Goal: Information Seeking & Learning: Check status

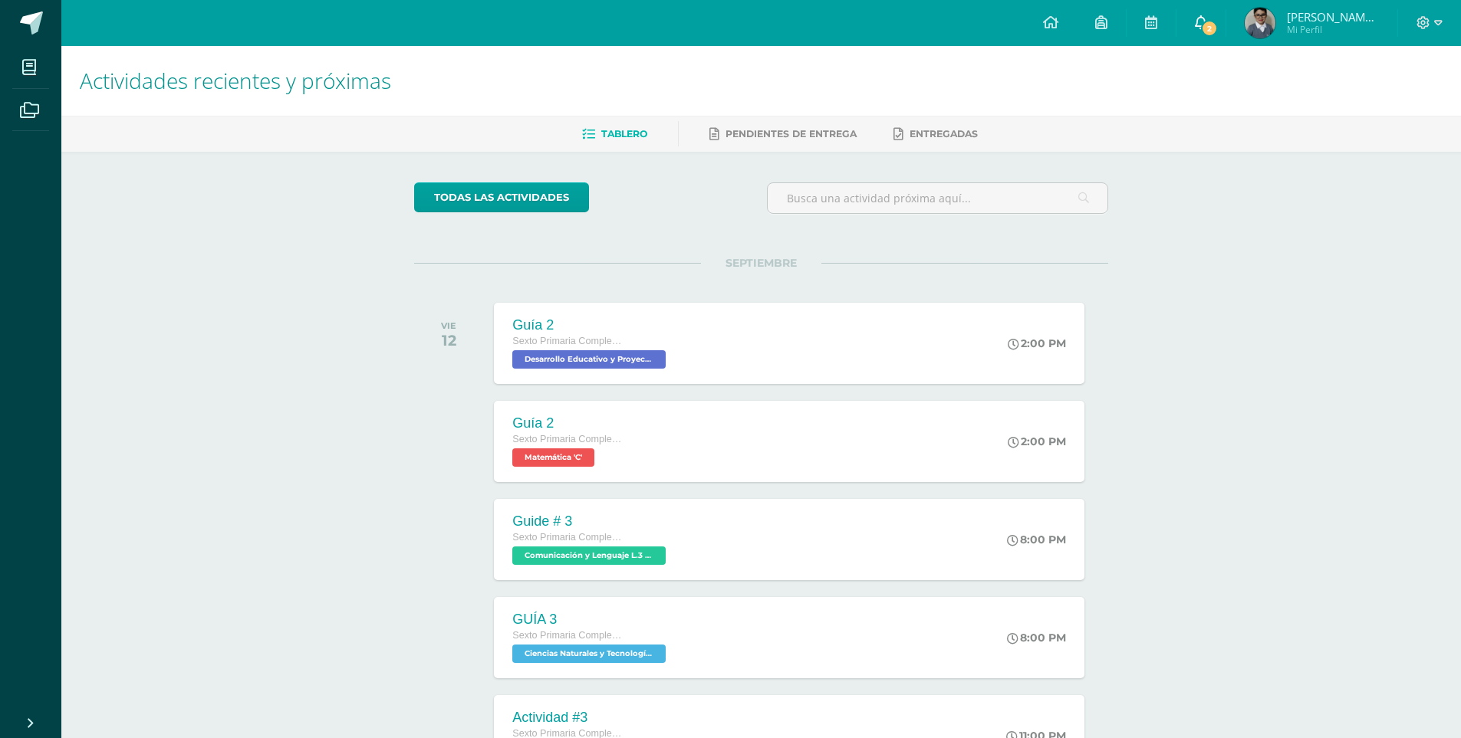
click at [1216, 41] on link "2" at bounding box center [1200, 23] width 49 height 46
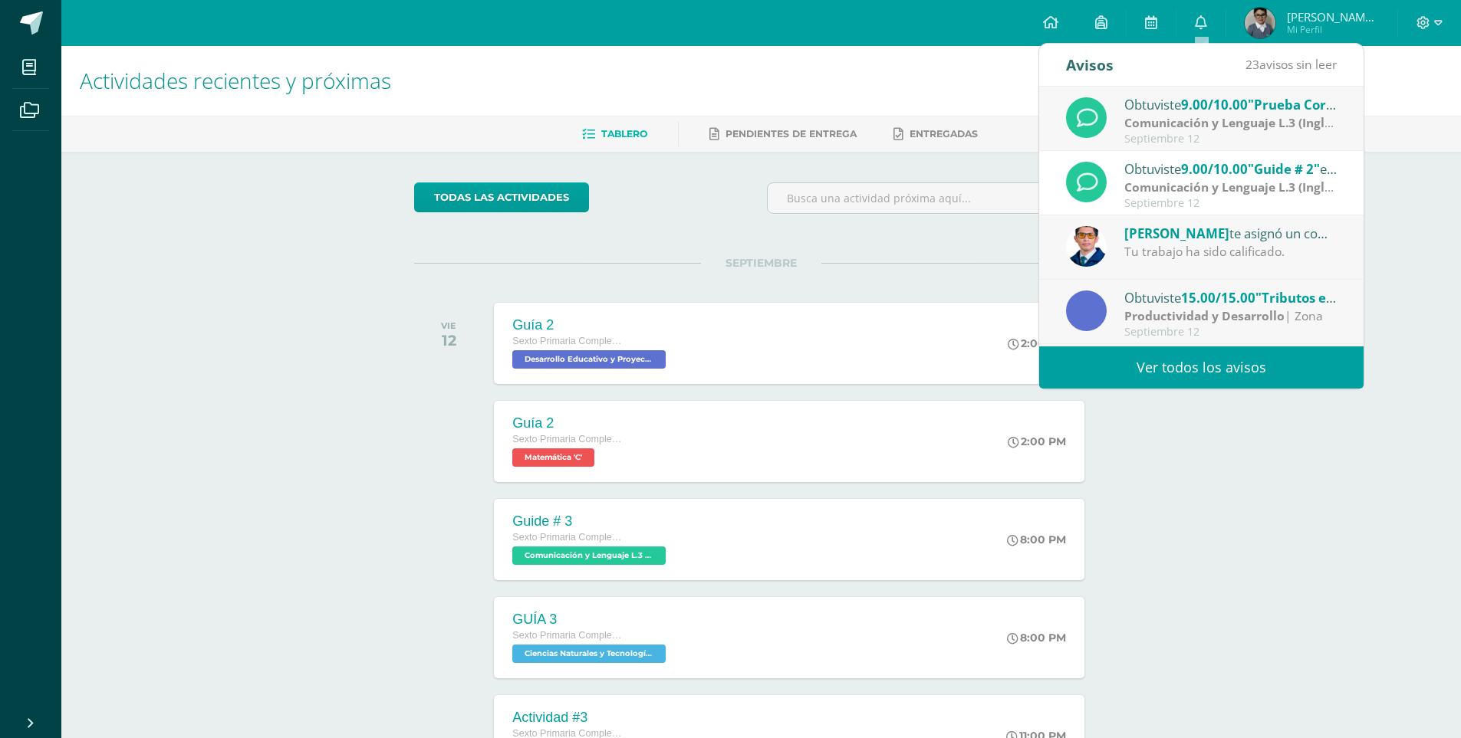
click at [1214, 197] on div "Septiembre 12" at bounding box center [1230, 203] width 213 height 13
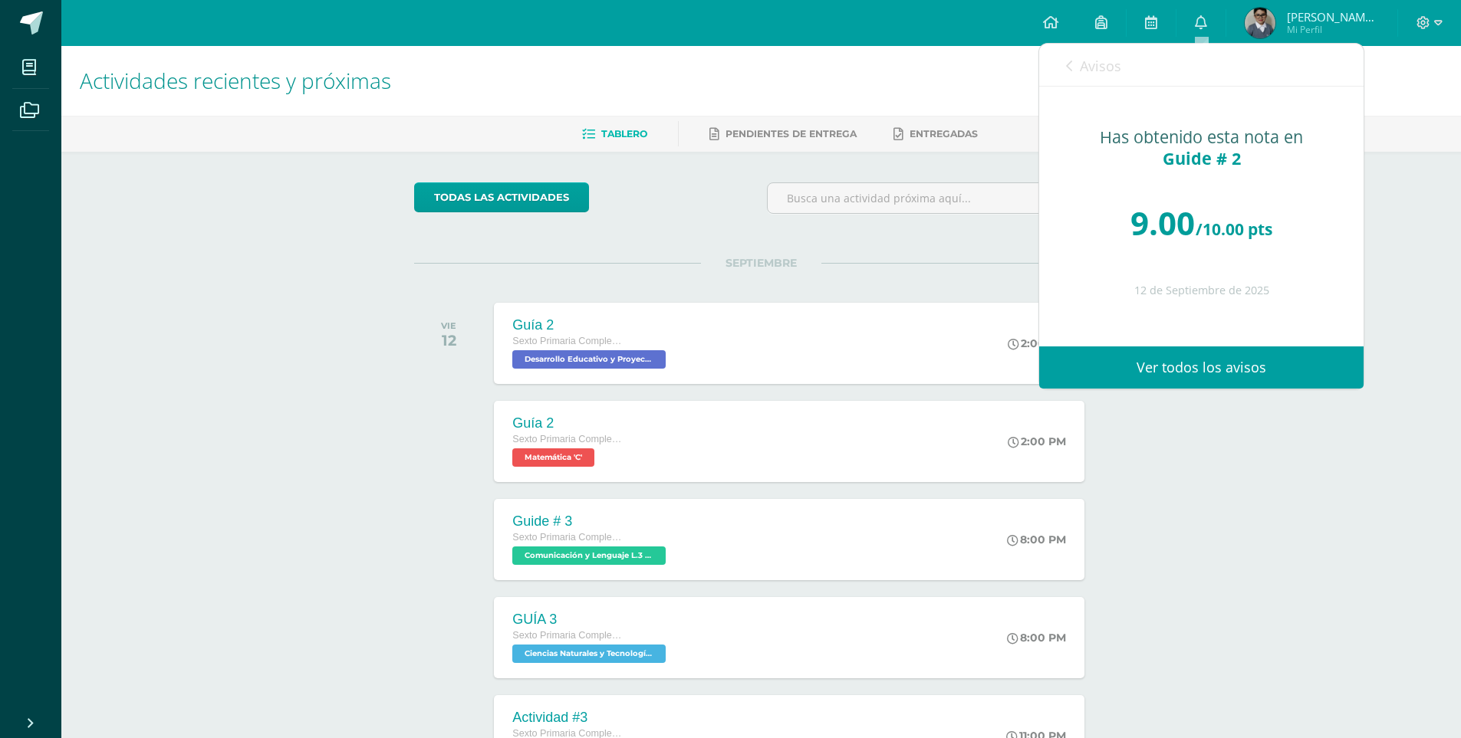
click at [1210, 354] on link "Ver todos los avisos" at bounding box center [1201, 368] width 324 height 42
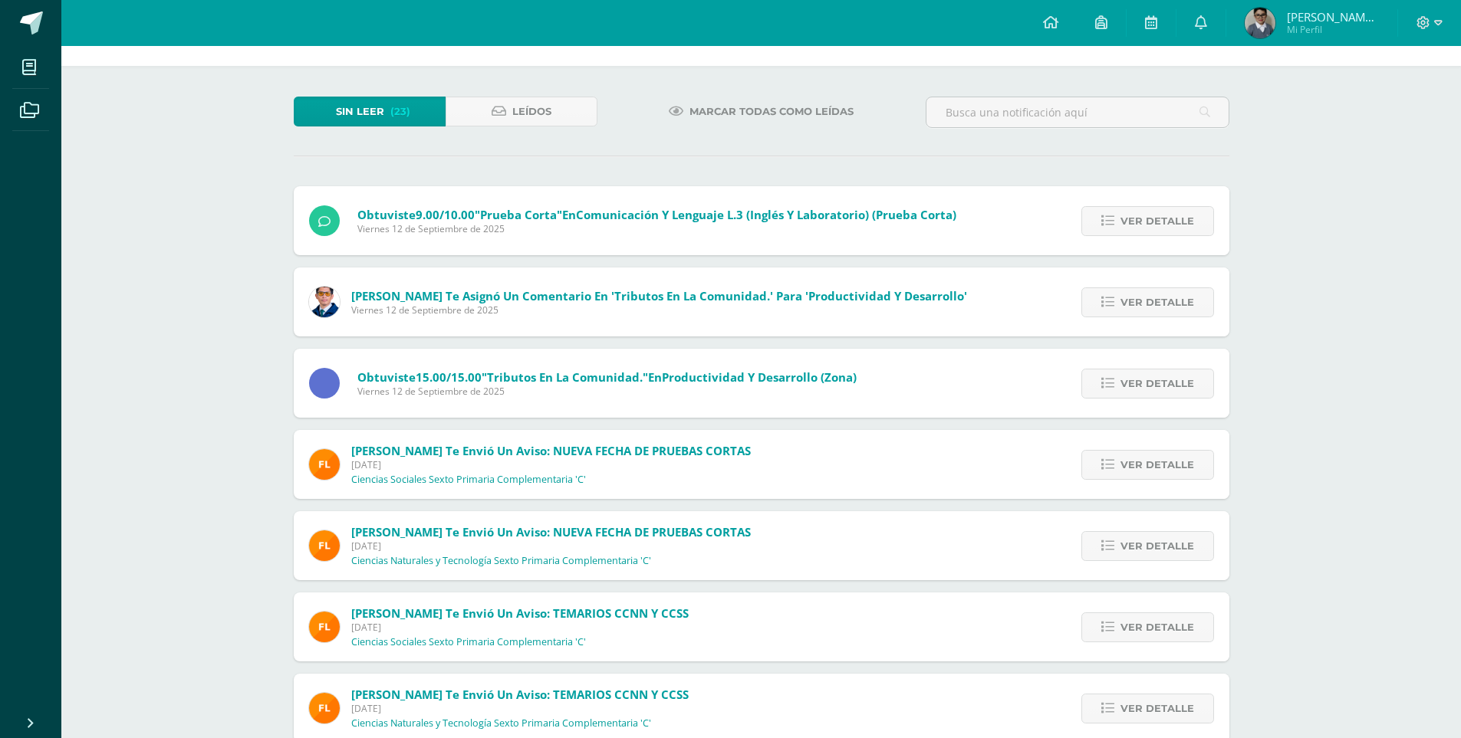
scroll to position [77, 0]
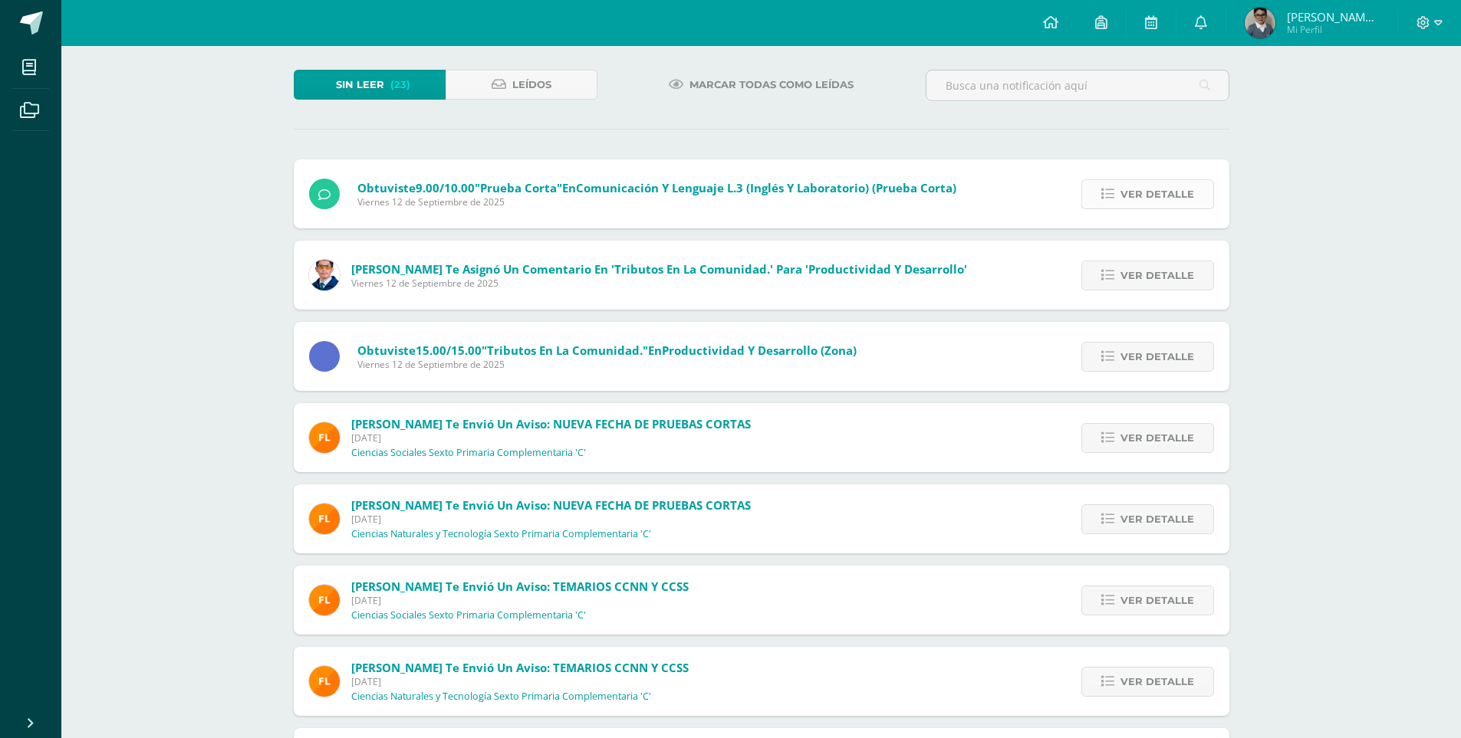
click at [1116, 198] on link "Ver detalle" at bounding box center [1147, 194] width 133 height 30
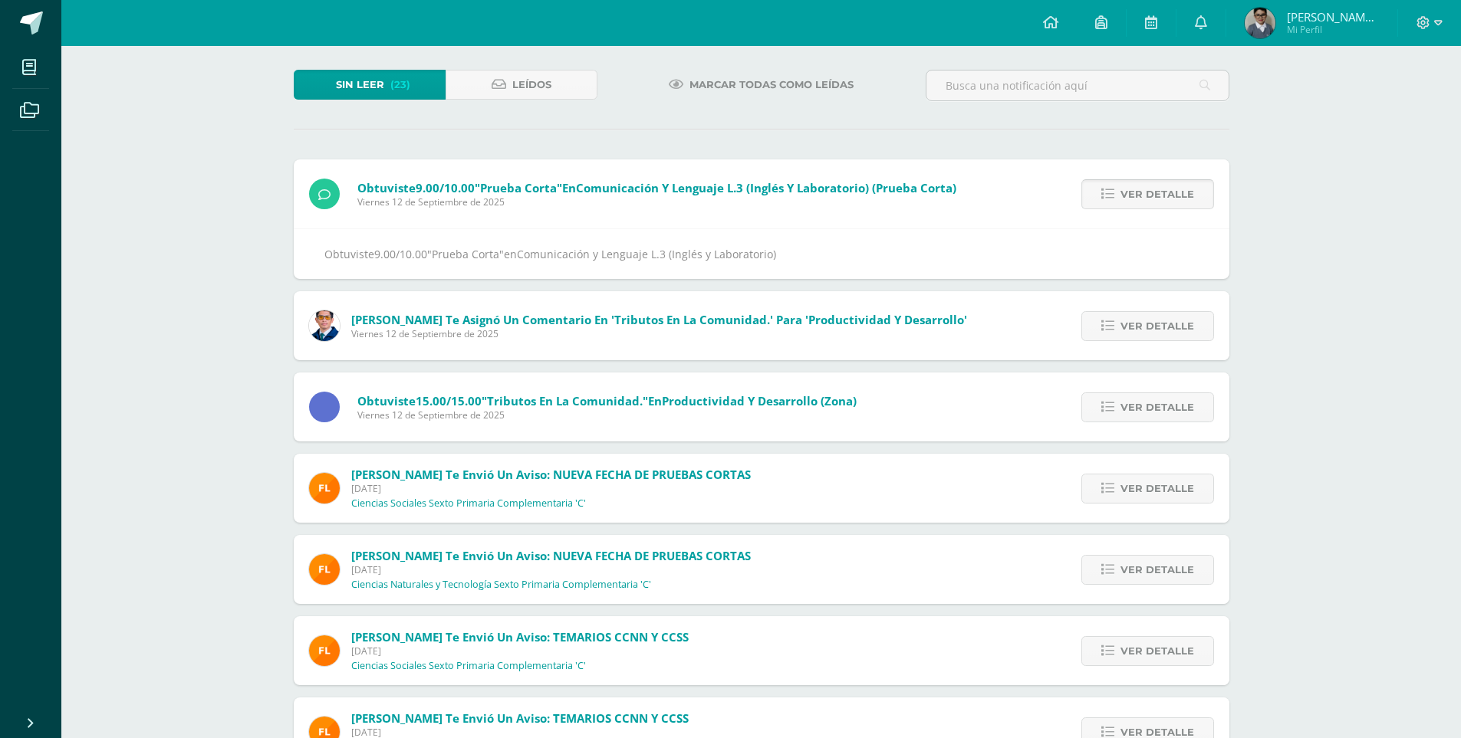
click at [1116, 198] on link "Ver detalle" at bounding box center [1147, 194] width 133 height 30
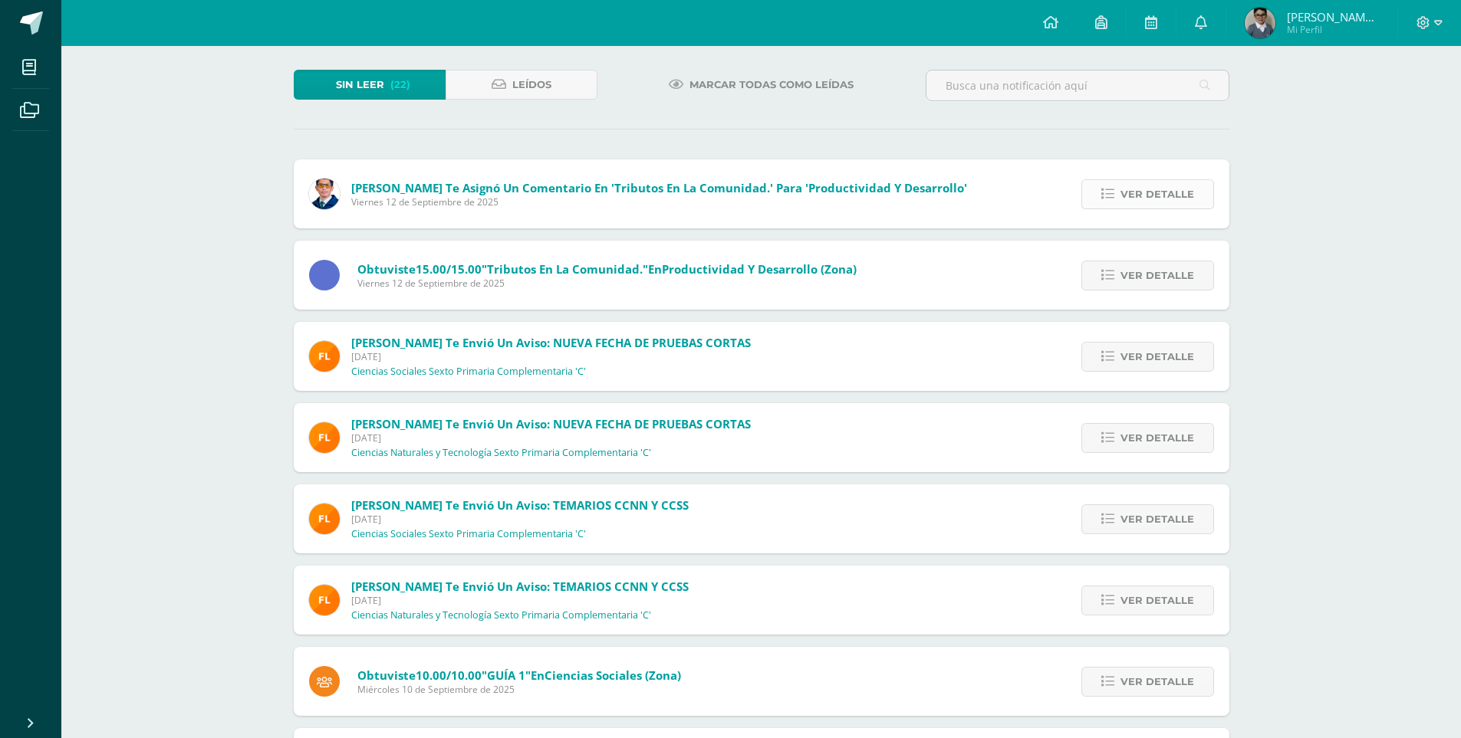
click at [1102, 194] on link "Ver detalle" at bounding box center [1147, 194] width 133 height 30
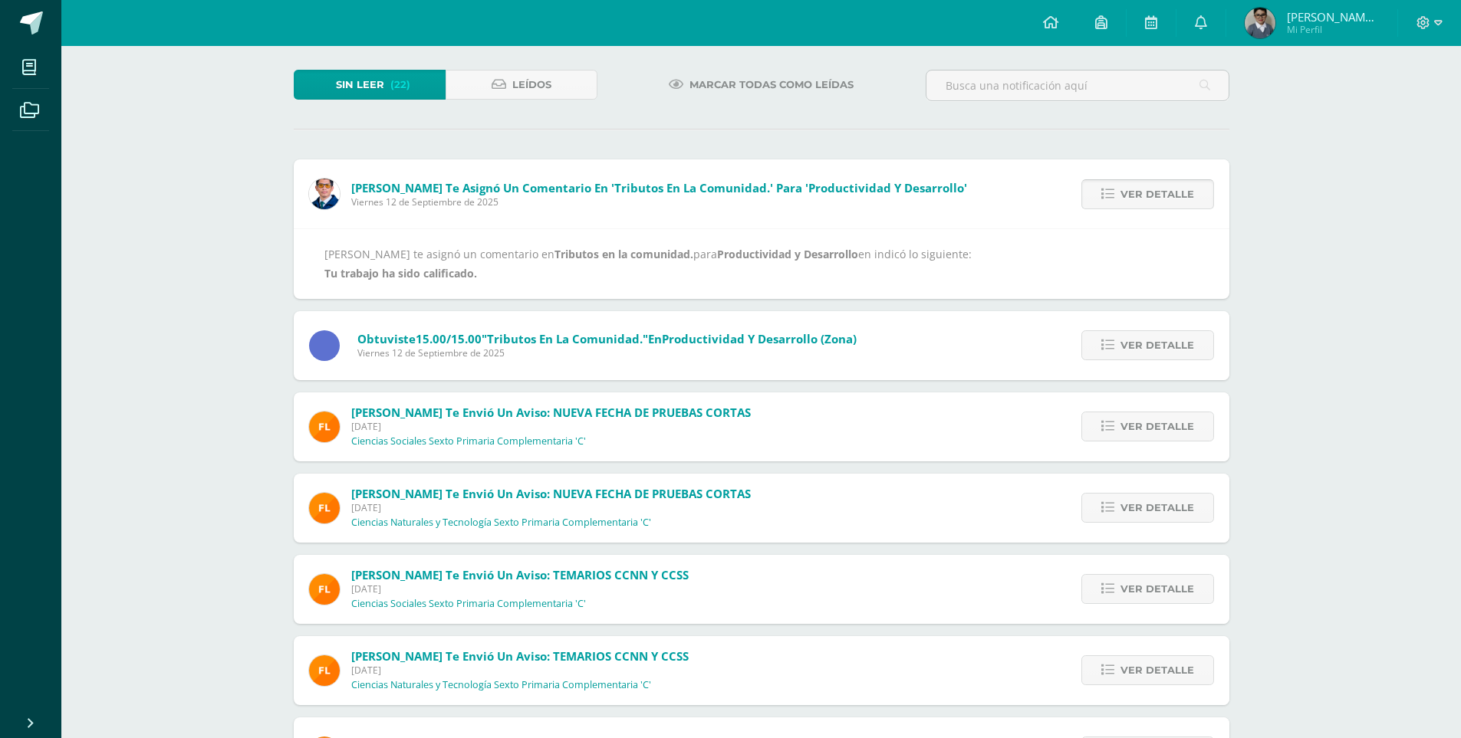
click at [1102, 194] on link "Ver detalle" at bounding box center [1147, 194] width 133 height 30
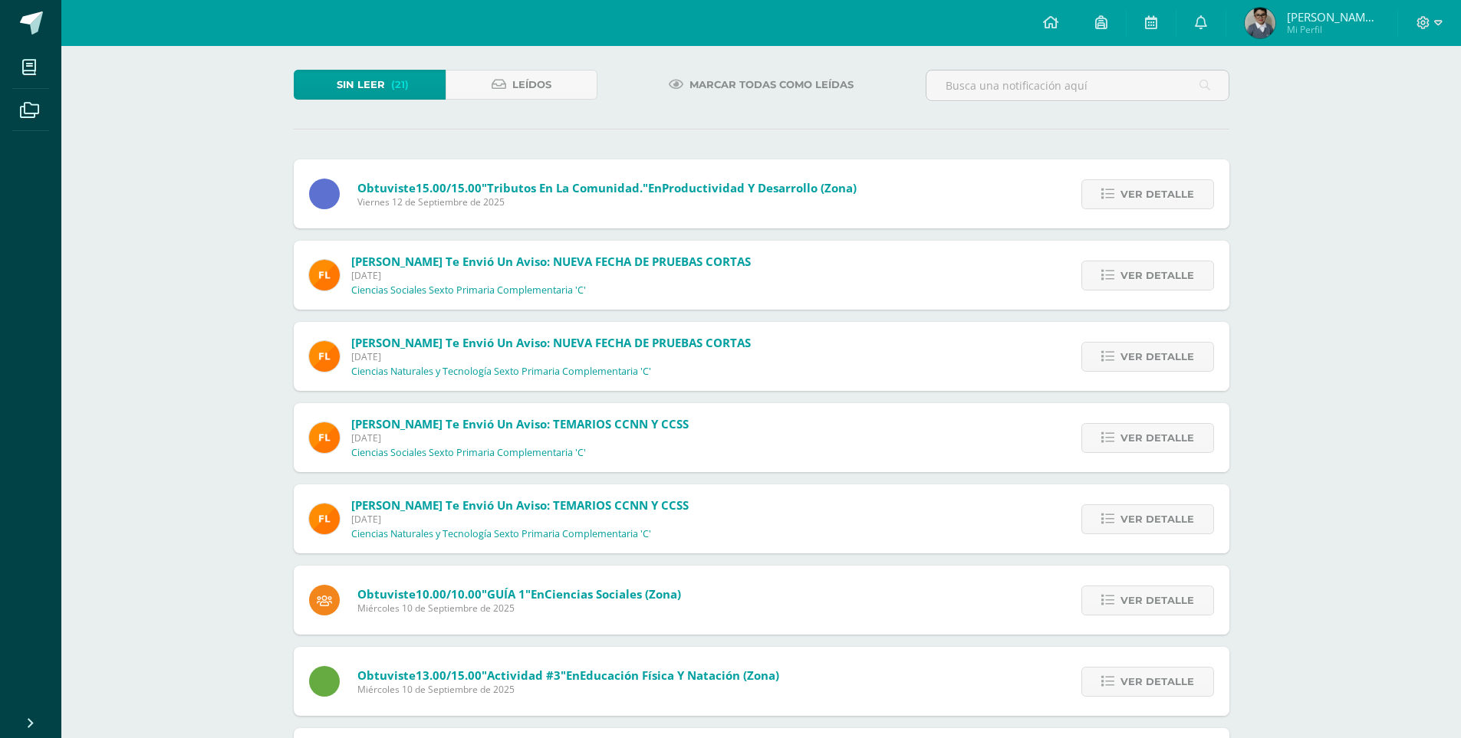
click at [1102, 194] on link "Ver detalle" at bounding box center [1147, 194] width 133 height 30
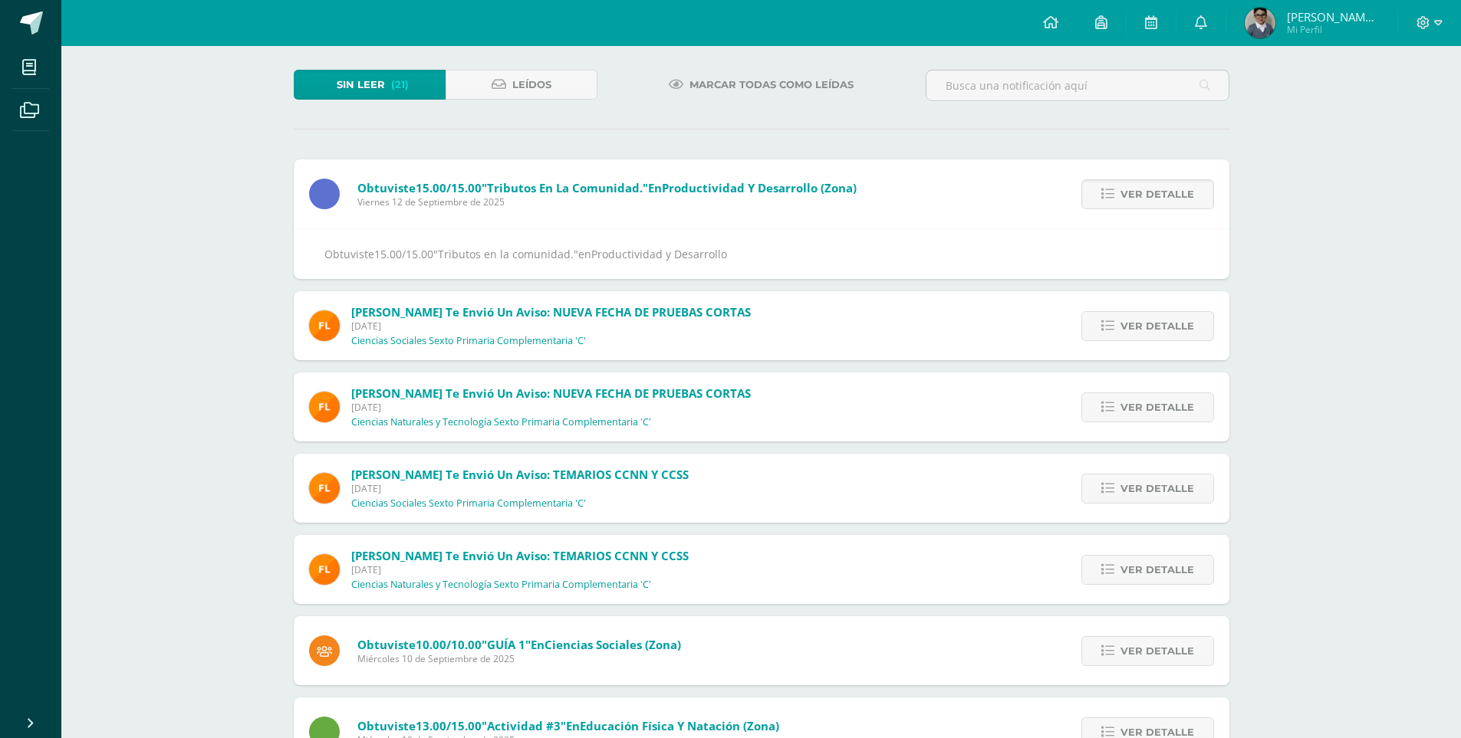
click at [1102, 194] on link "Ver detalle" at bounding box center [1147, 194] width 133 height 30
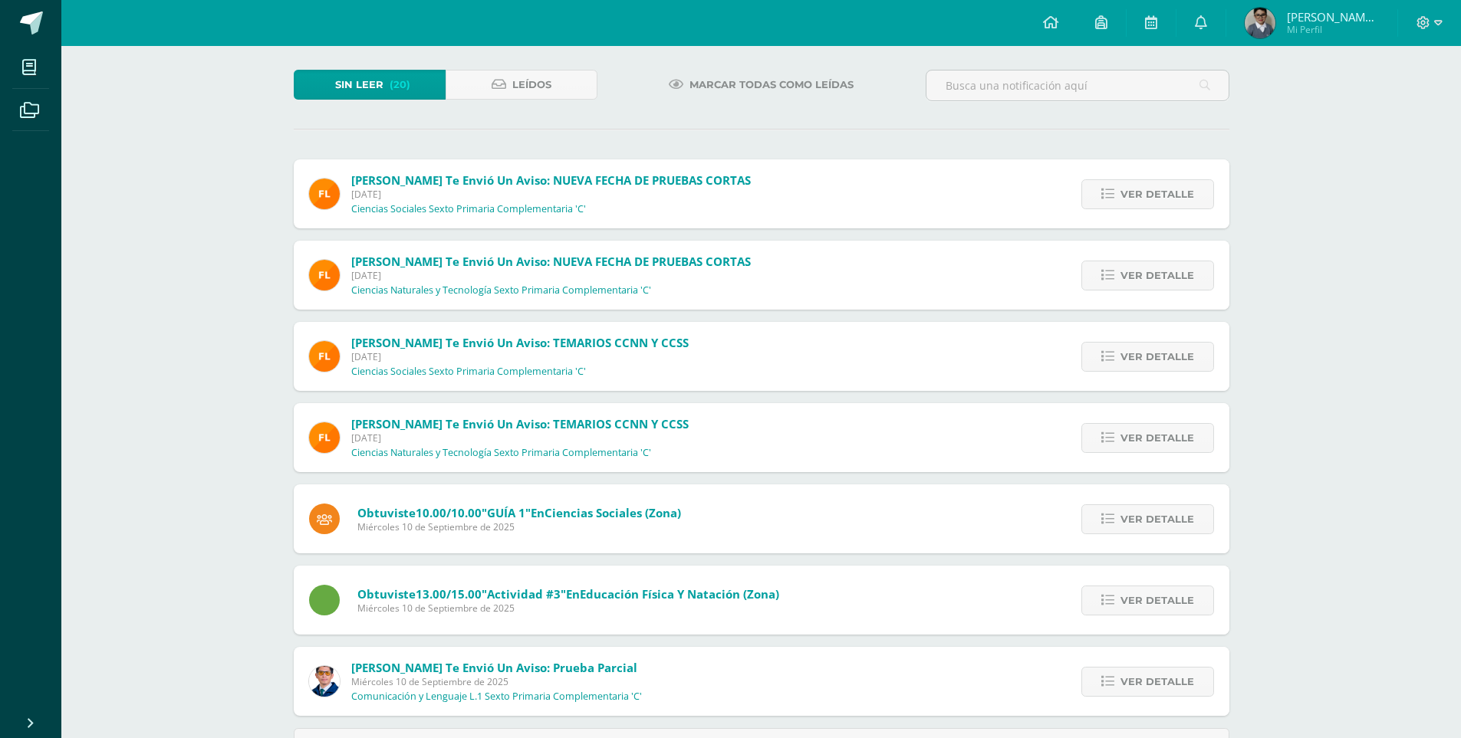
click at [1102, 194] on link "Ver detalle" at bounding box center [1147, 194] width 133 height 30
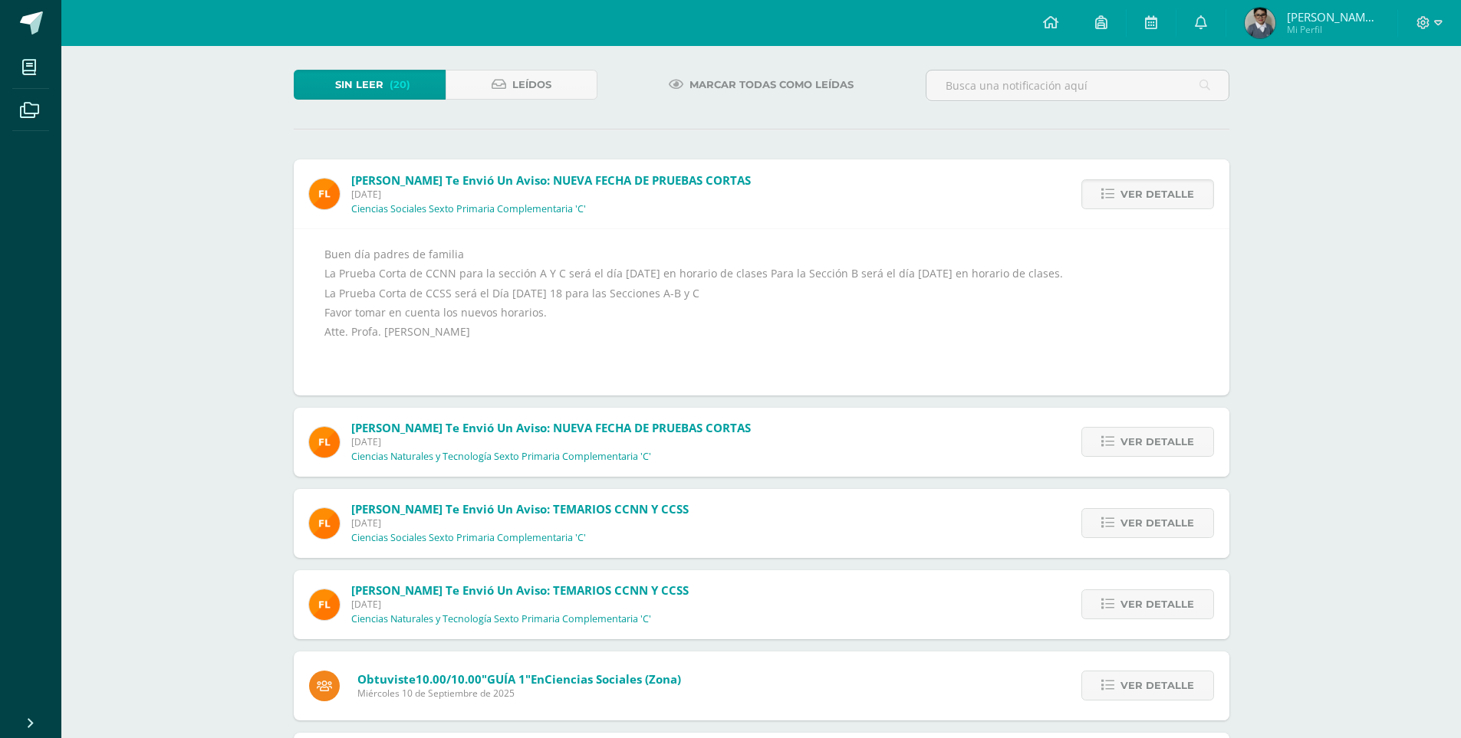
click at [1102, 194] on link "Ver detalle" at bounding box center [1147, 194] width 133 height 30
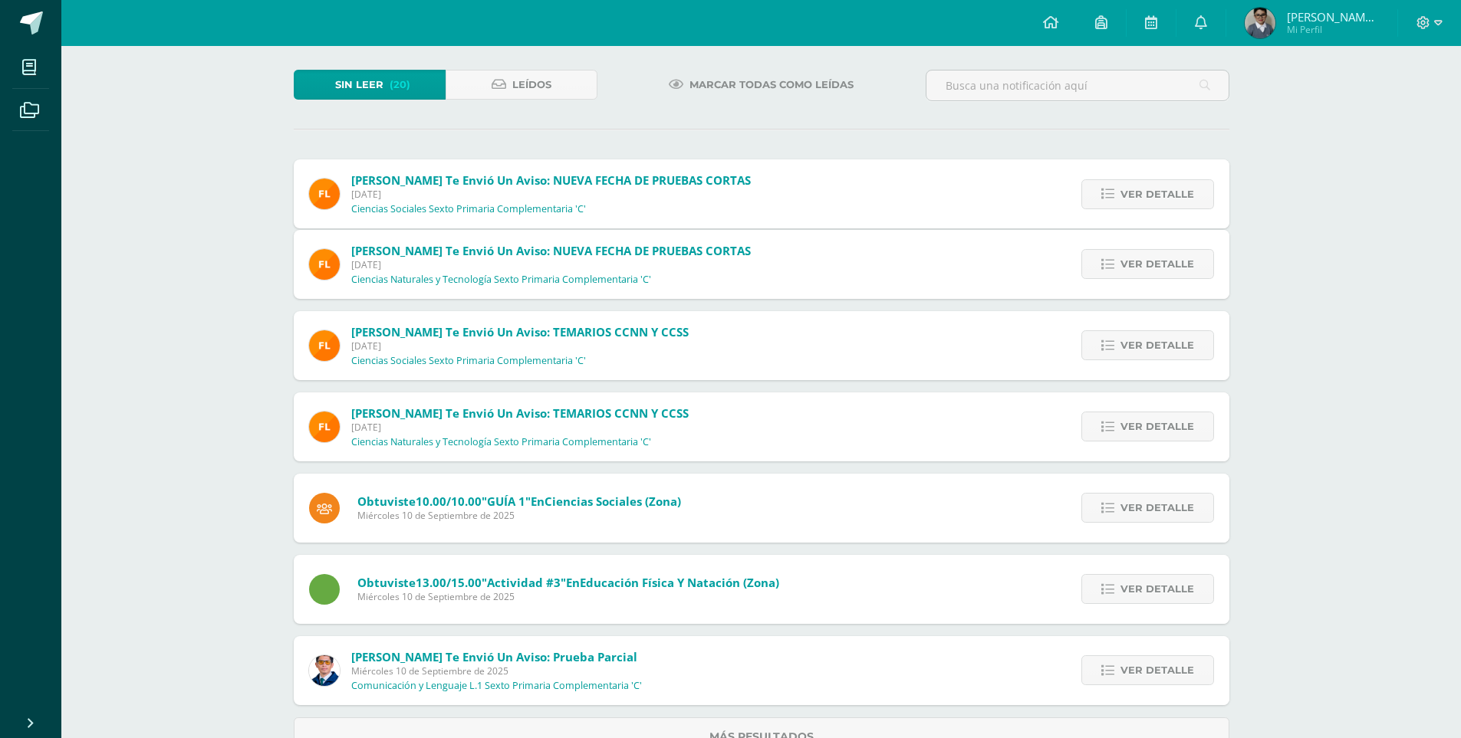
scroll to position [55, 0]
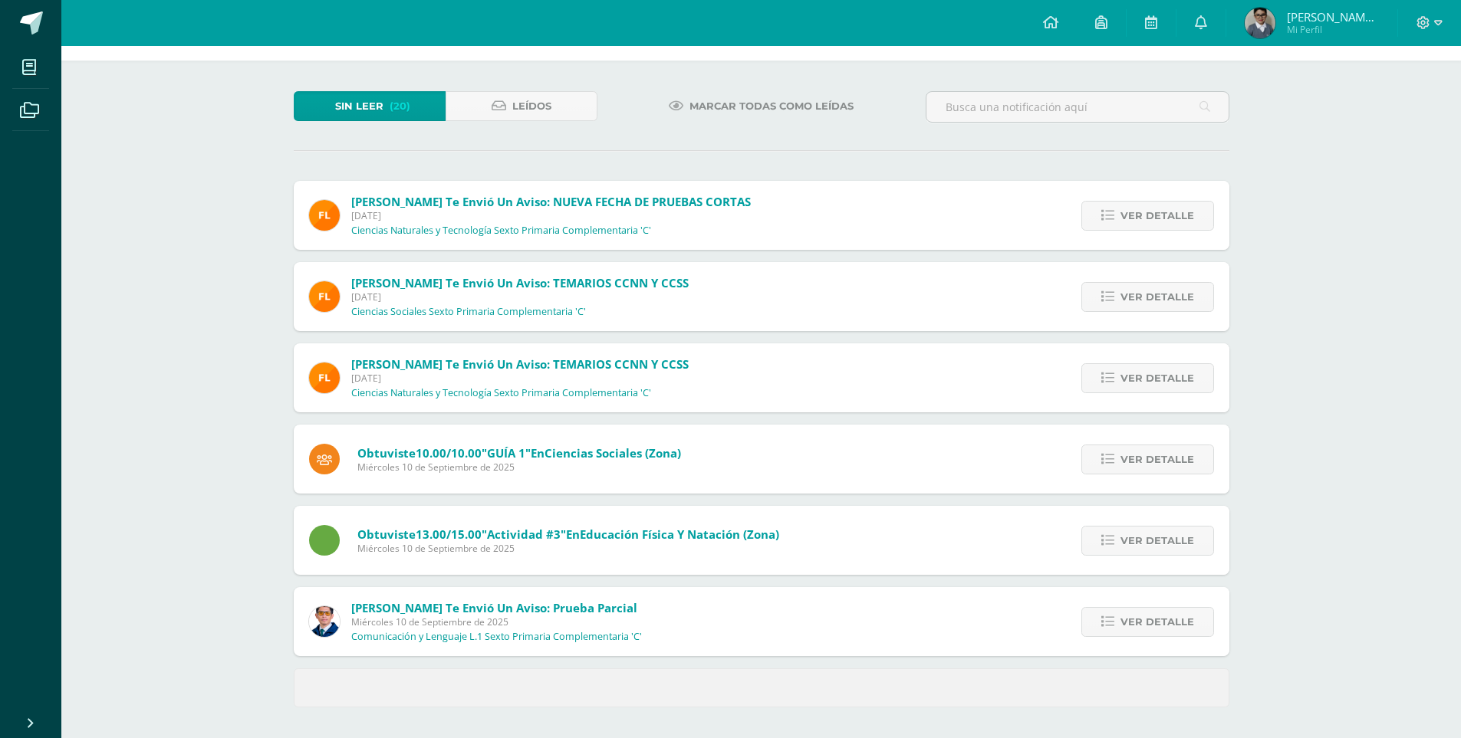
click at [1102, 194] on div "Ver detalle" at bounding box center [1143, 215] width 171 height 69
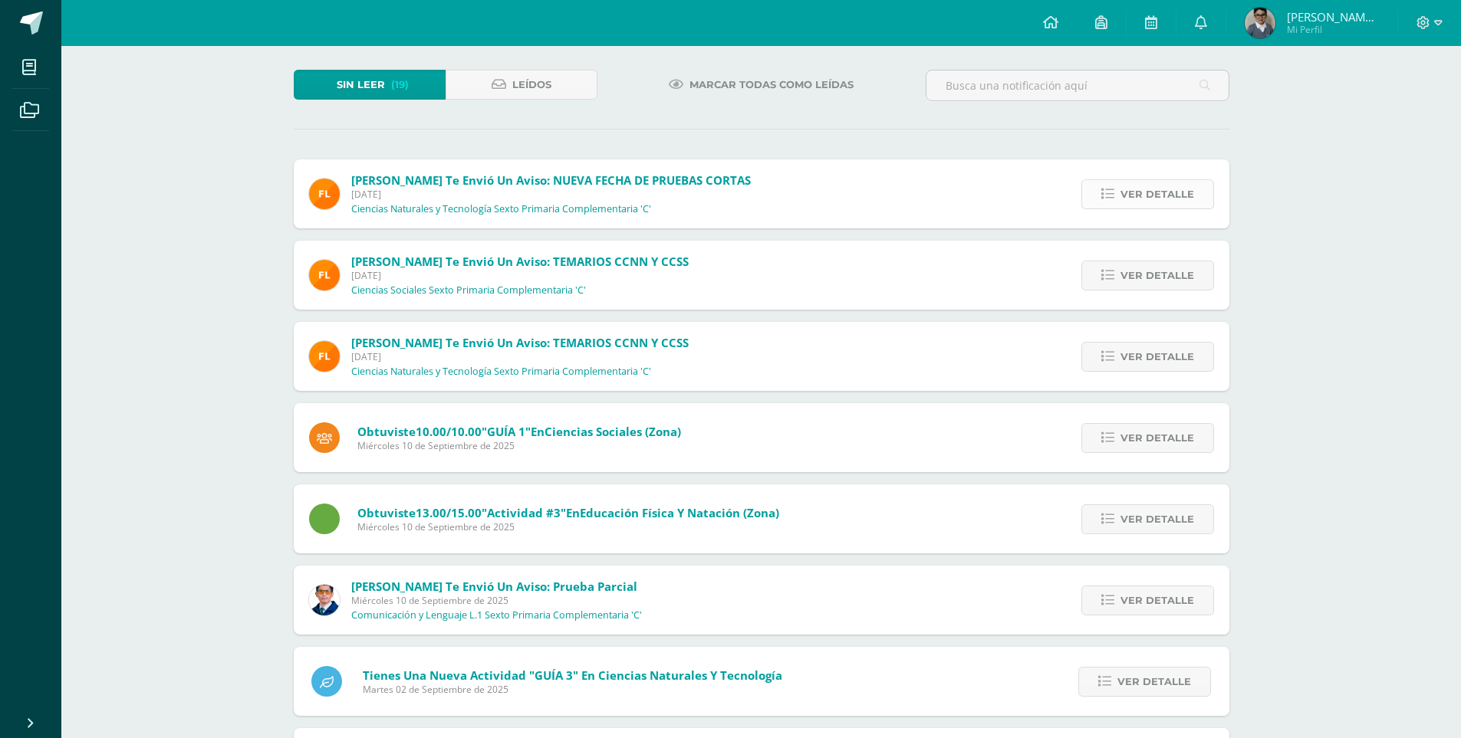
click at [1096, 199] on link "Ver detalle" at bounding box center [1147, 194] width 133 height 30
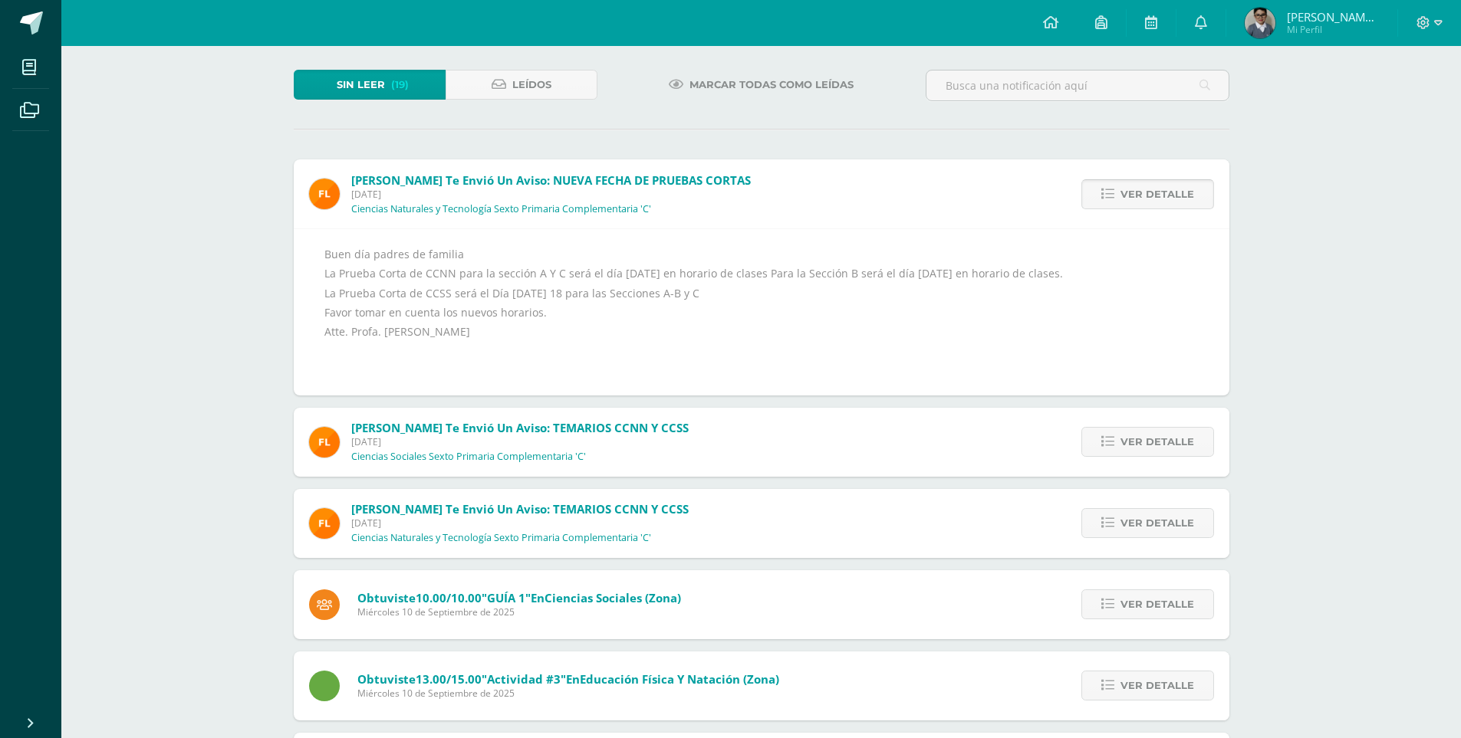
click at [1096, 199] on link "Ver detalle" at bounding box center [1147, 194] width 133 height 30
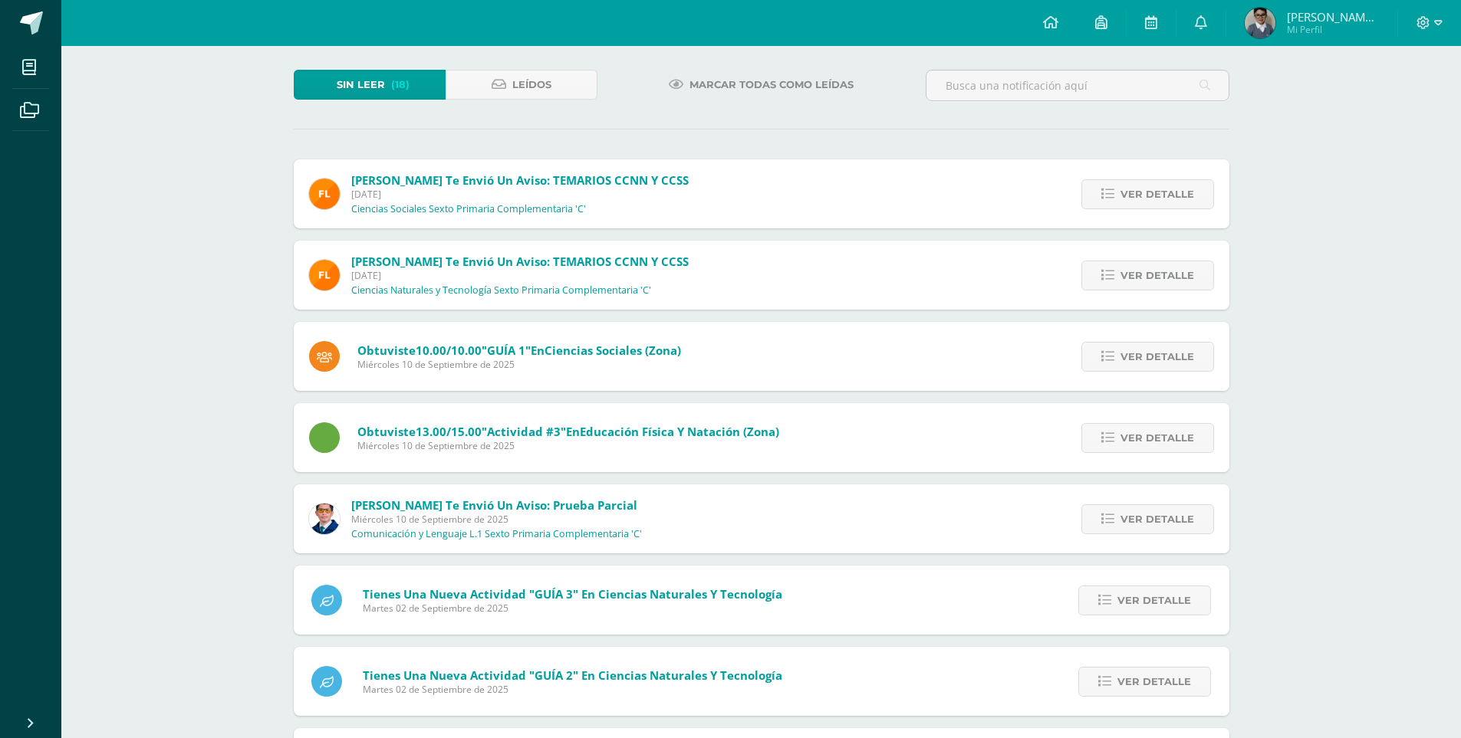
click at [1096, 199] on link "Ver detalle" at bounding box center [1147, 194] width 133 height 30
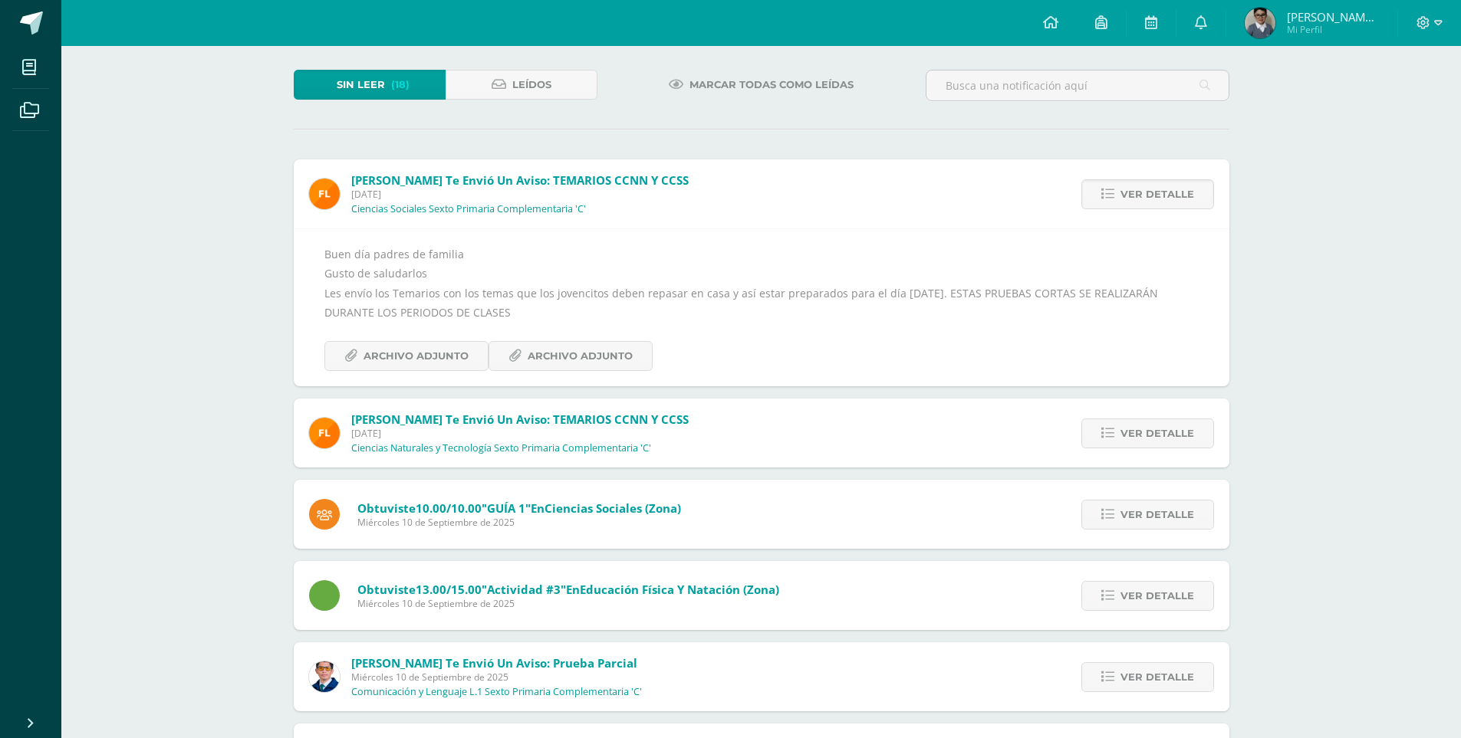
click at [1096, 199] on link "Ver detalle" at bounding box center [1147, 194] width 133 height 30
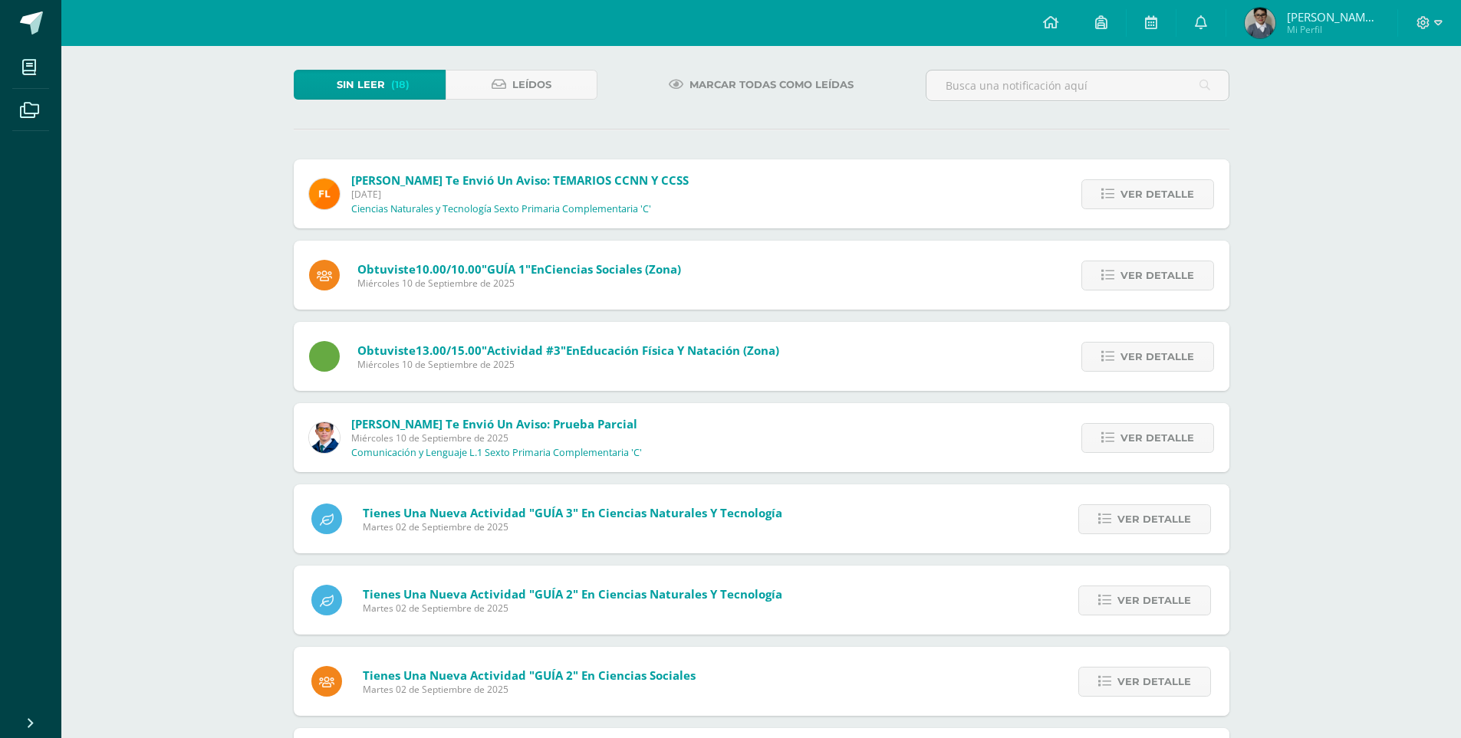
click at [1096, 199] on link "Ver detalle" at bounding box center [1147, 194] width 133 height 30
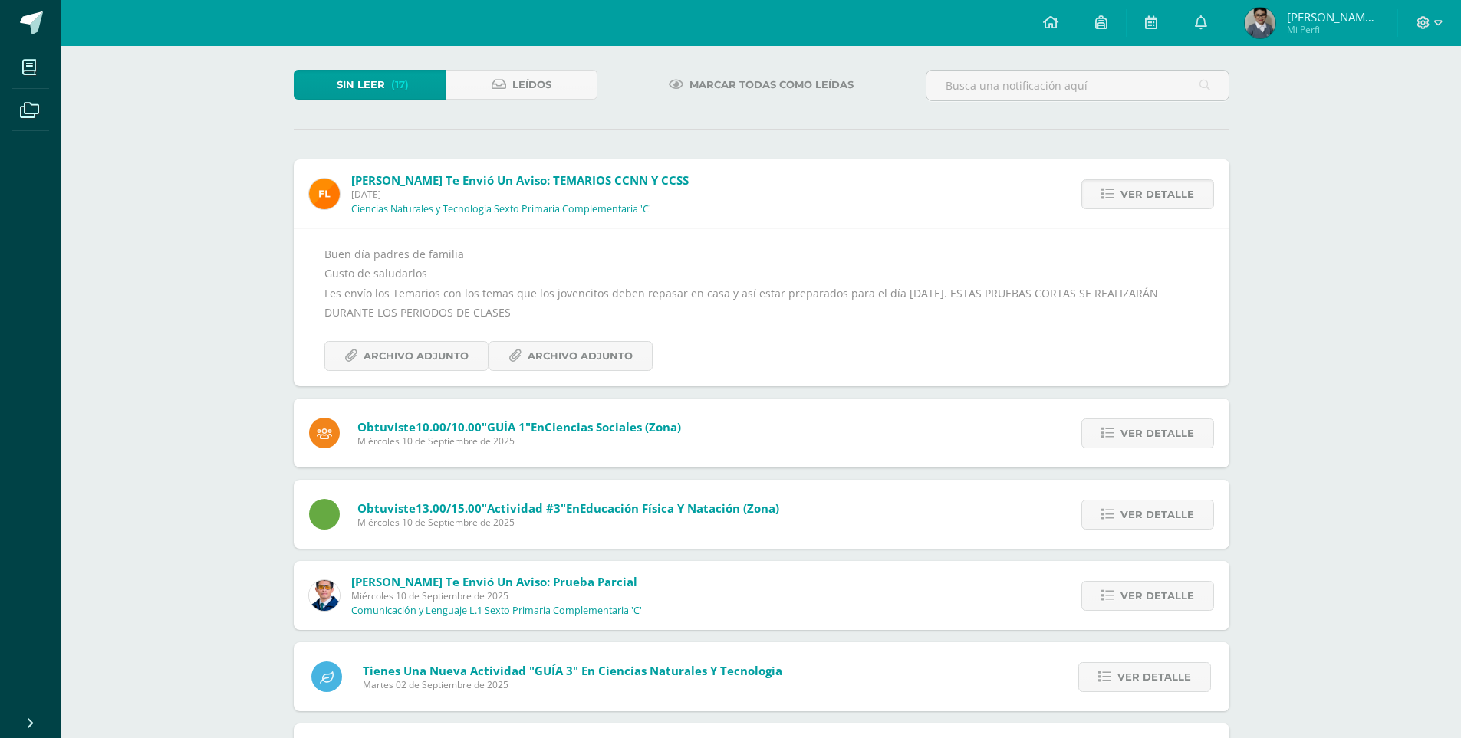
click at [1096, 199] on link "Ver detalle" at bounding box center [1147, 194] width 133 height 30
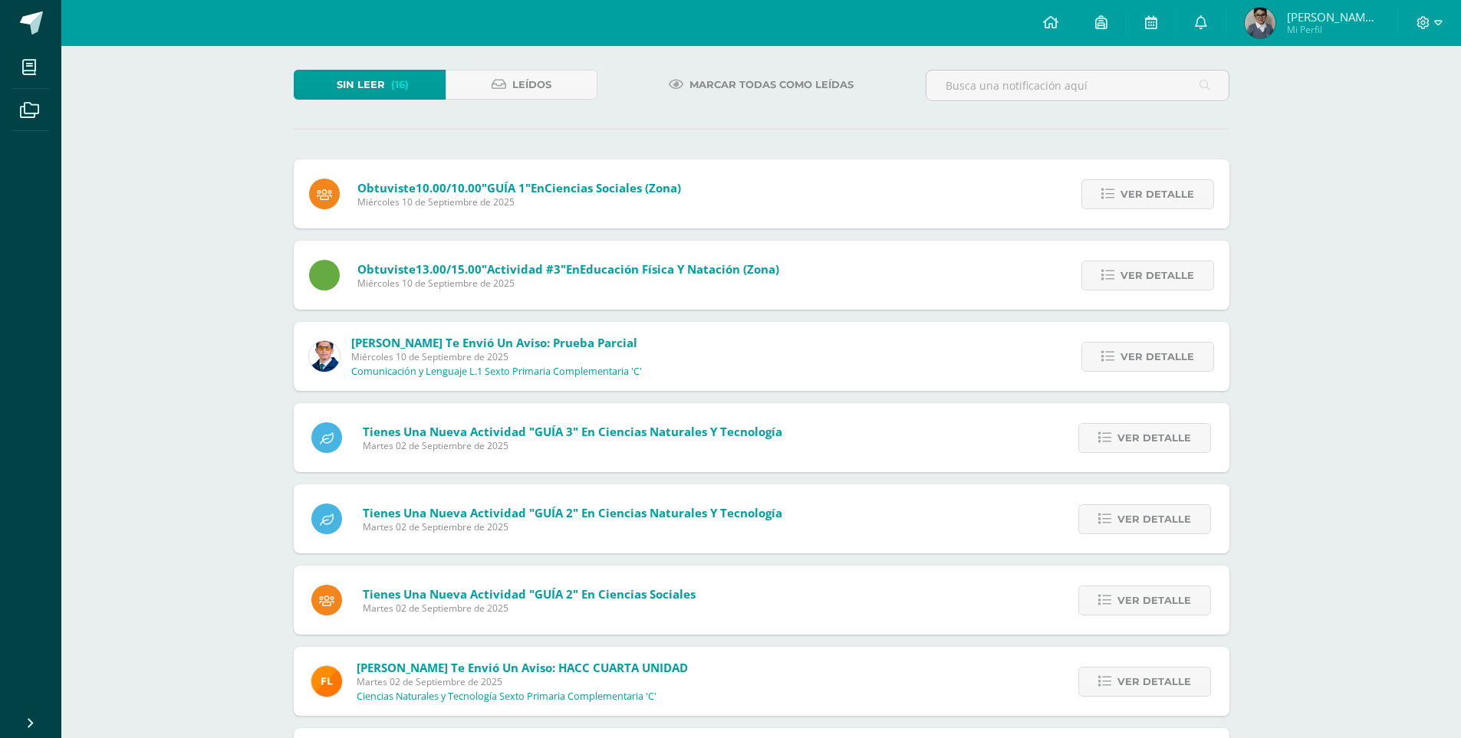
click at [1096, 199] on link "Ver detalle" at bounding box center [1147, 194] width 133 height 30
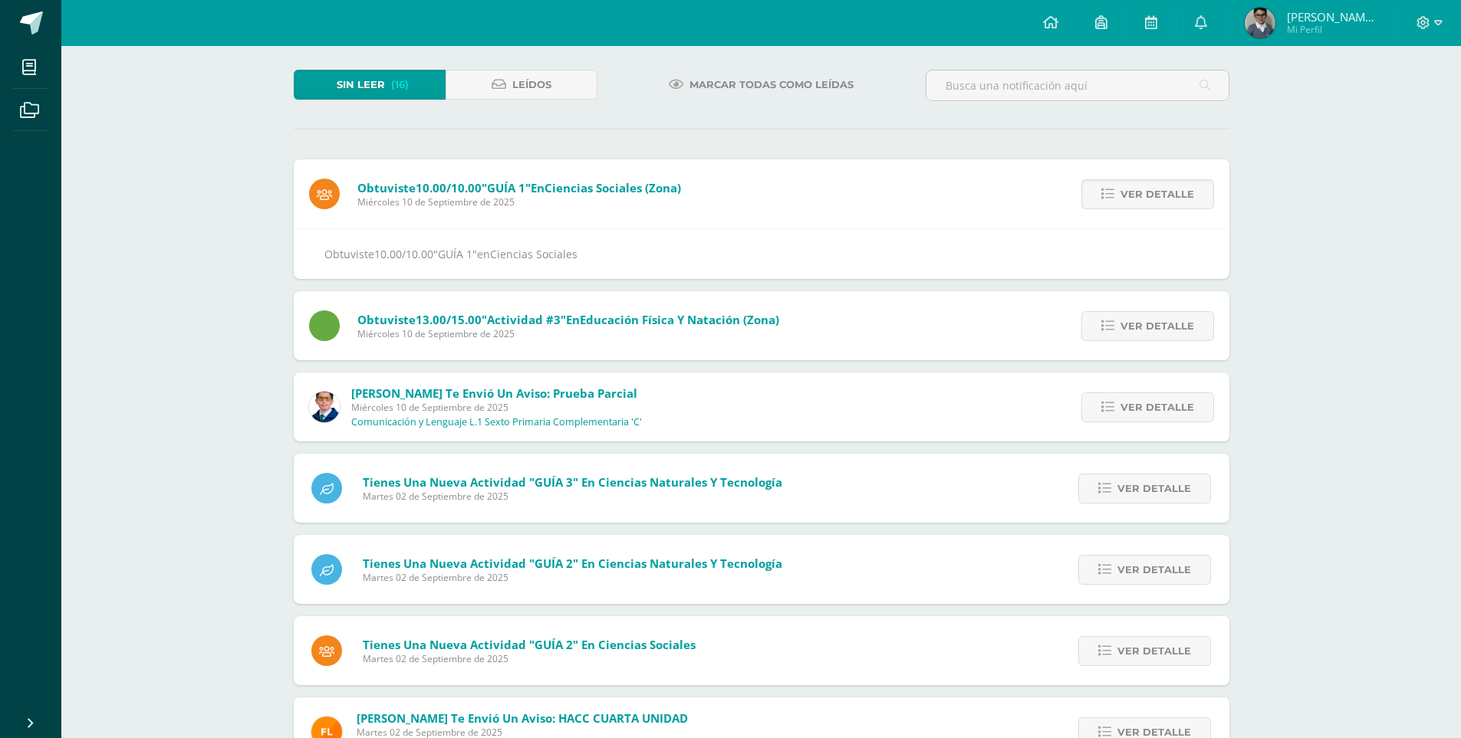
click at [1096, 199] on link "Ver detalle" at bounding box center [1147, 194] width 133 height 30
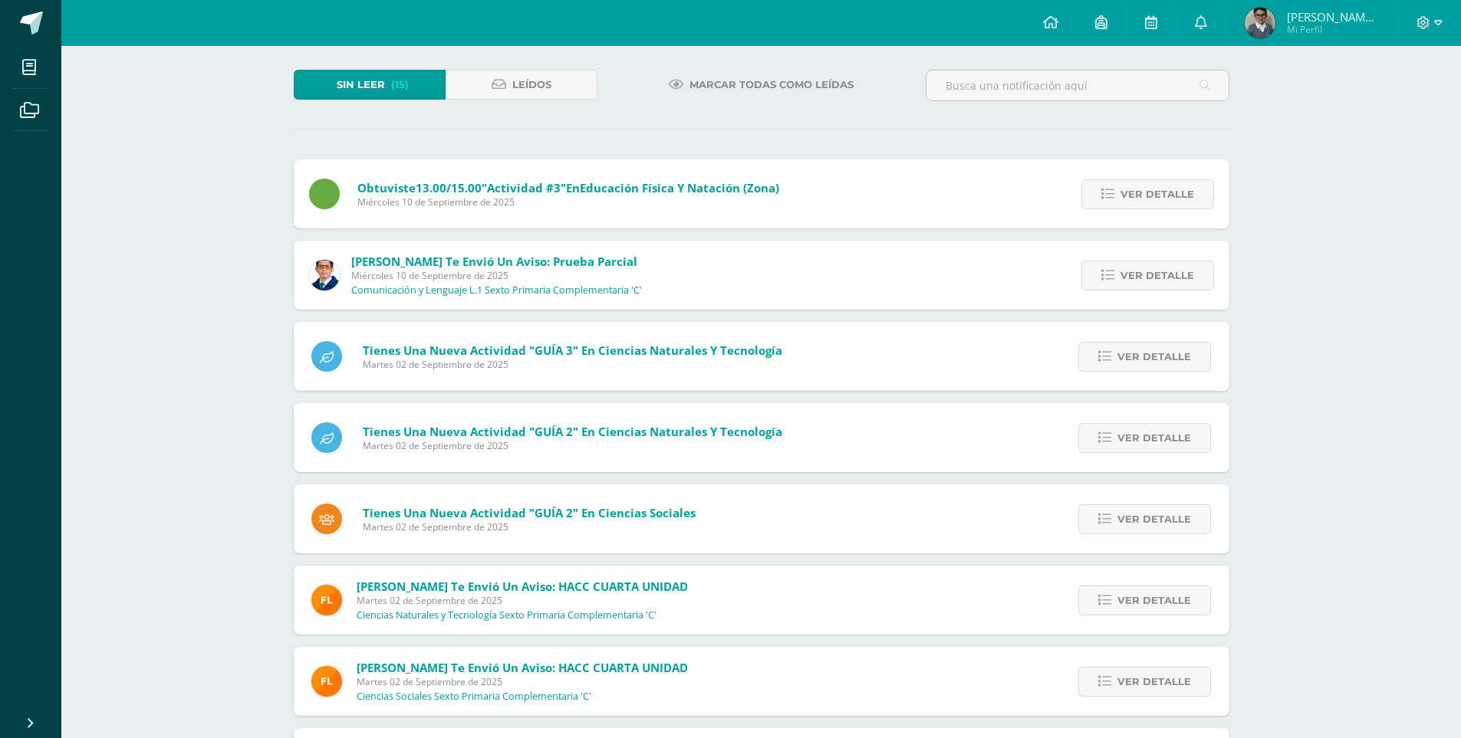
click at [1096, 199] on link "Ver detalle" at bounding box center [1147, 194] width 133 height 30
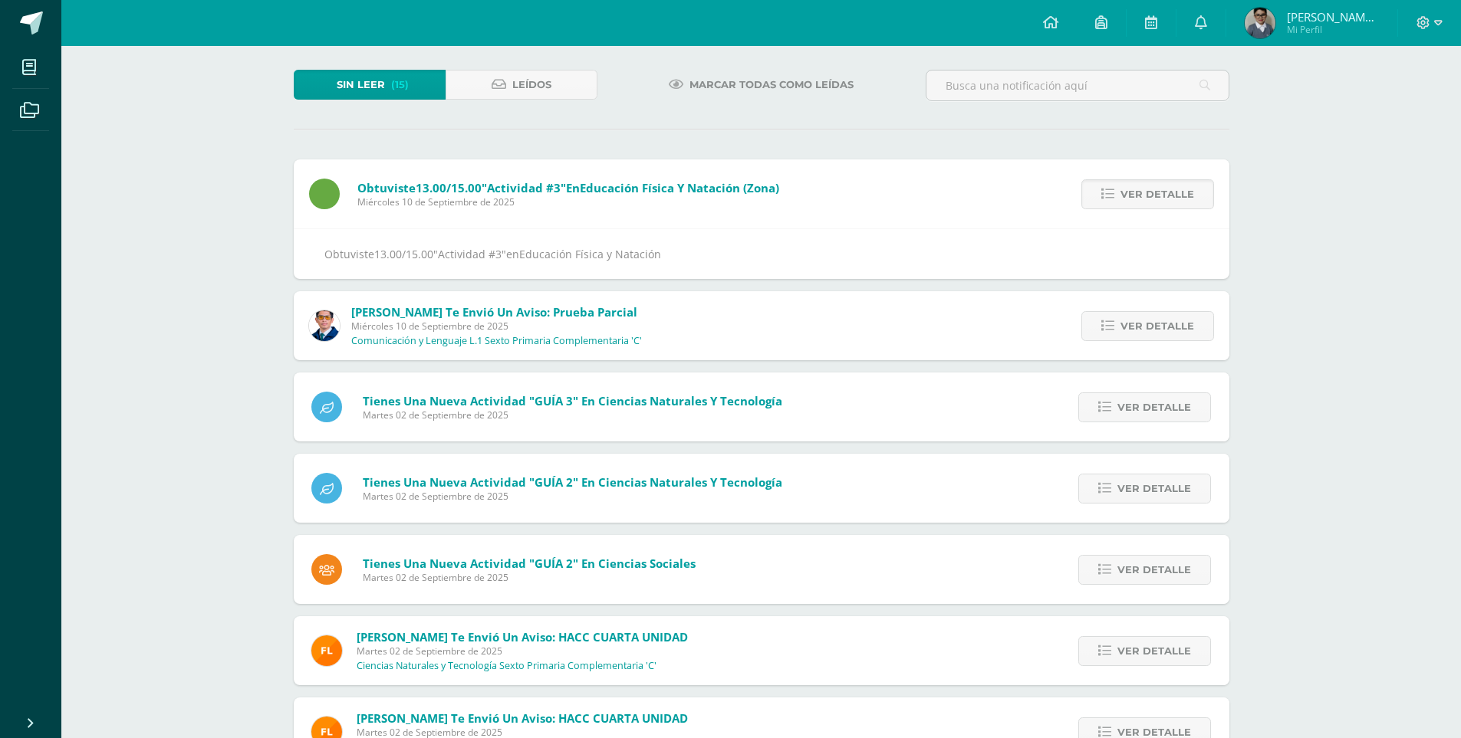
click at [1096, 199] on link "Ver detalle" at bounding box center [1147, 194] width 133 height 30
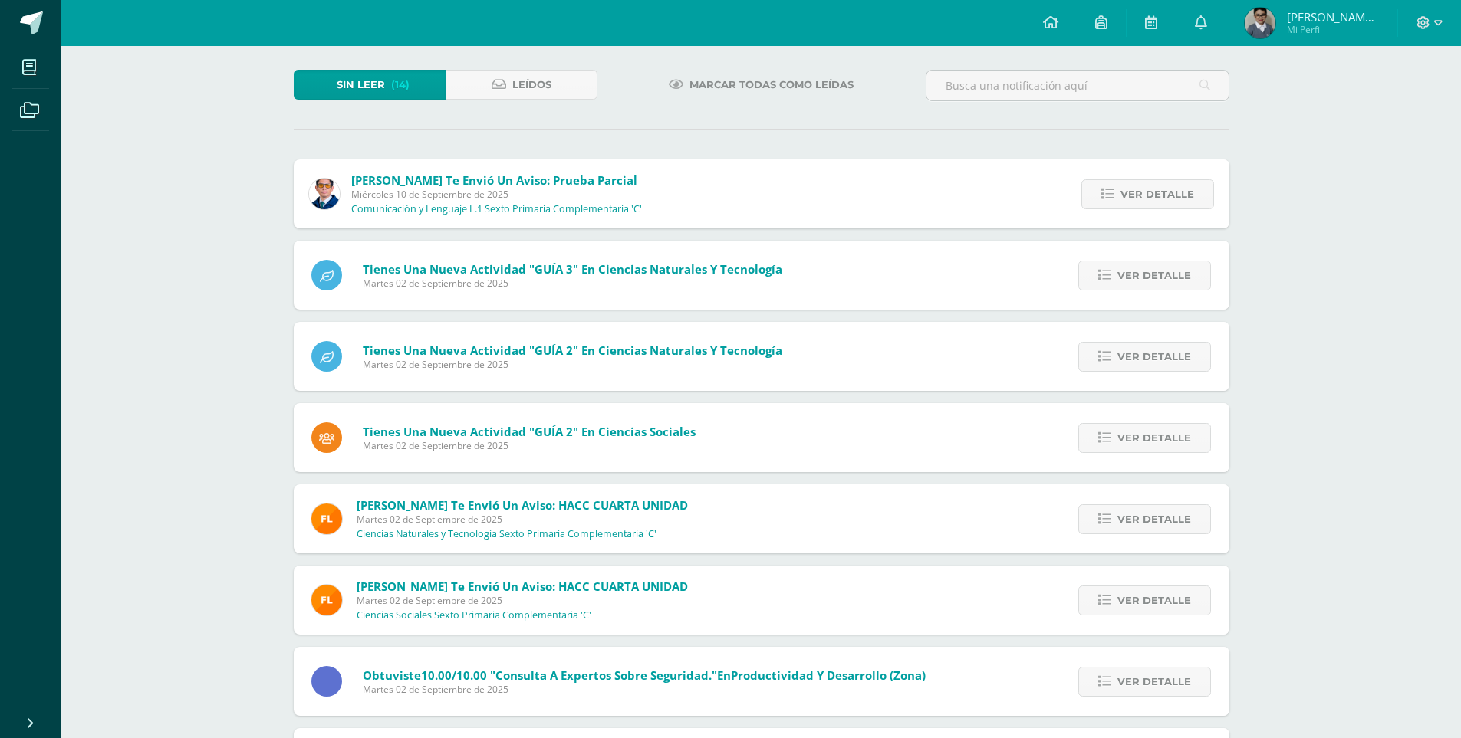
click at [1096, 199] on link "Ver detalle" at bounding box center [1147, 194] width 133 height 30
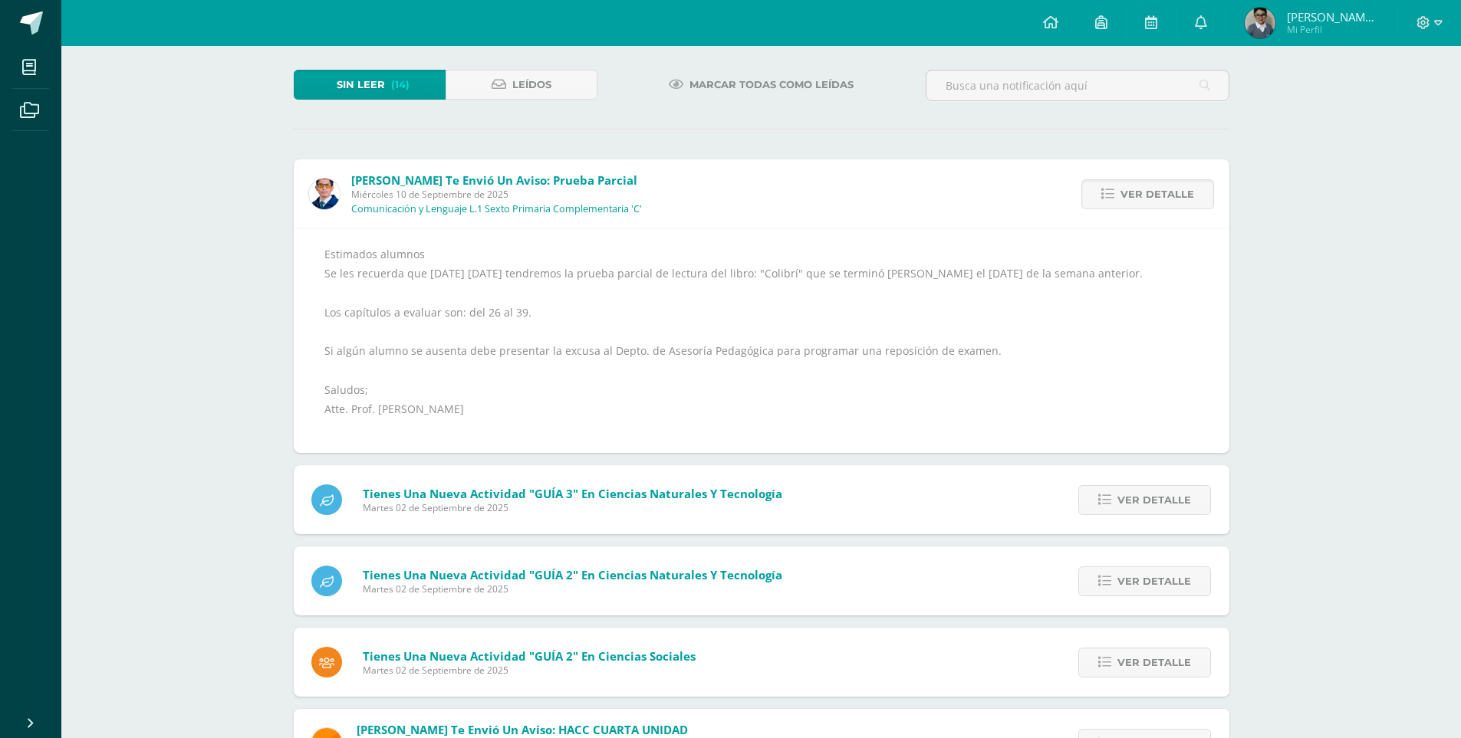
click at [1096, 199] on link "Ver detalle" at bounding box center [1147, 194] width 133 height 30
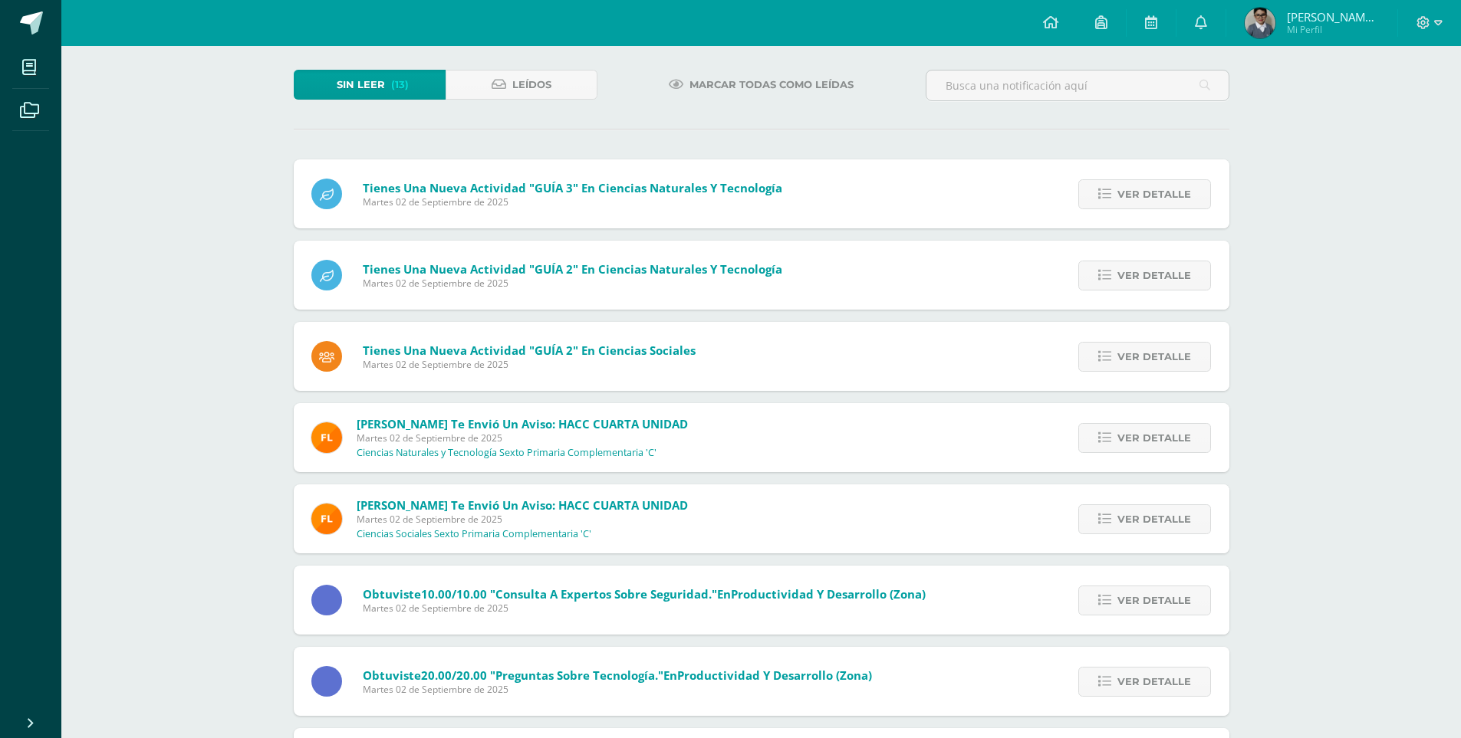
click at [1096, 199] on link "Ver detalle" at bounding box center [1144, 194] width 133 height 30
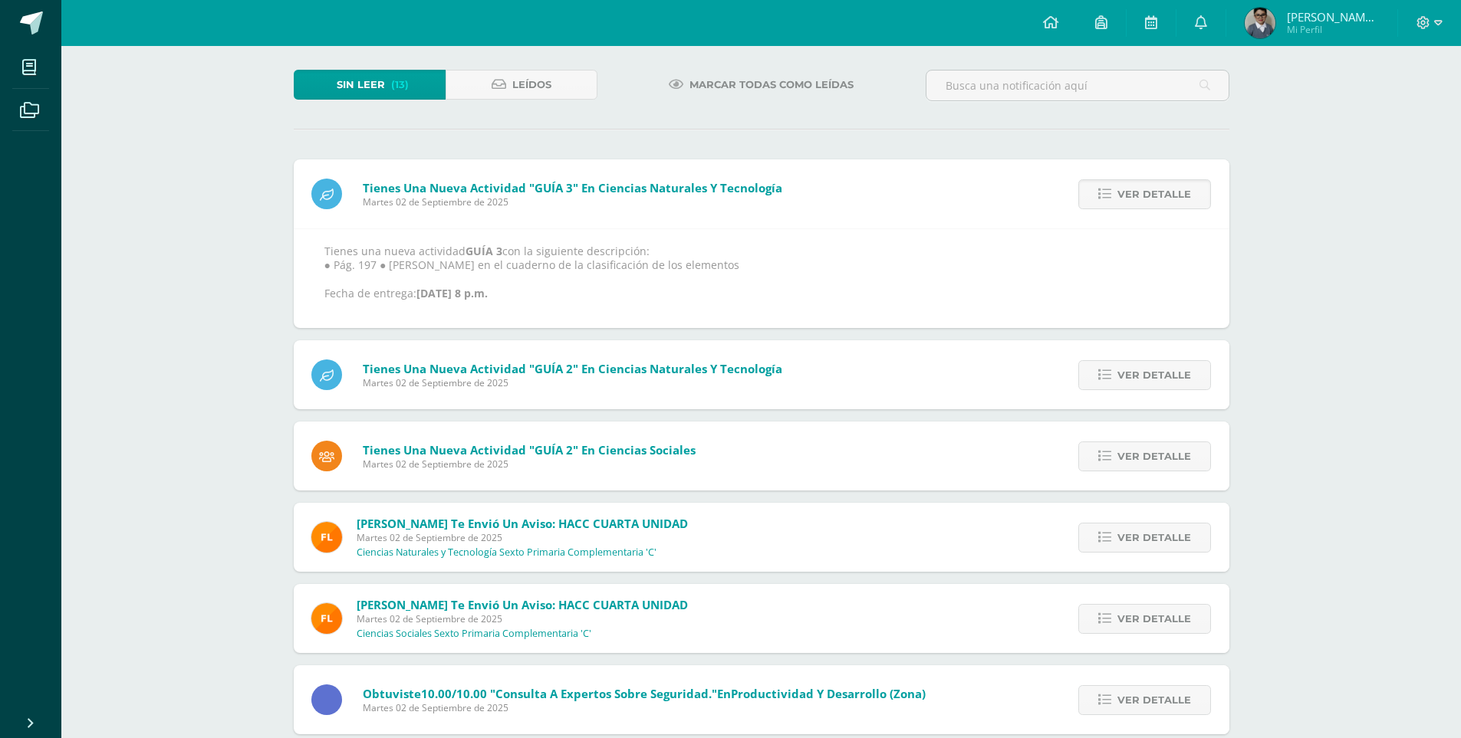
click at [1096, 199] on link "Ver detalle" at bounding box center [1144, 194] width 133 height 30
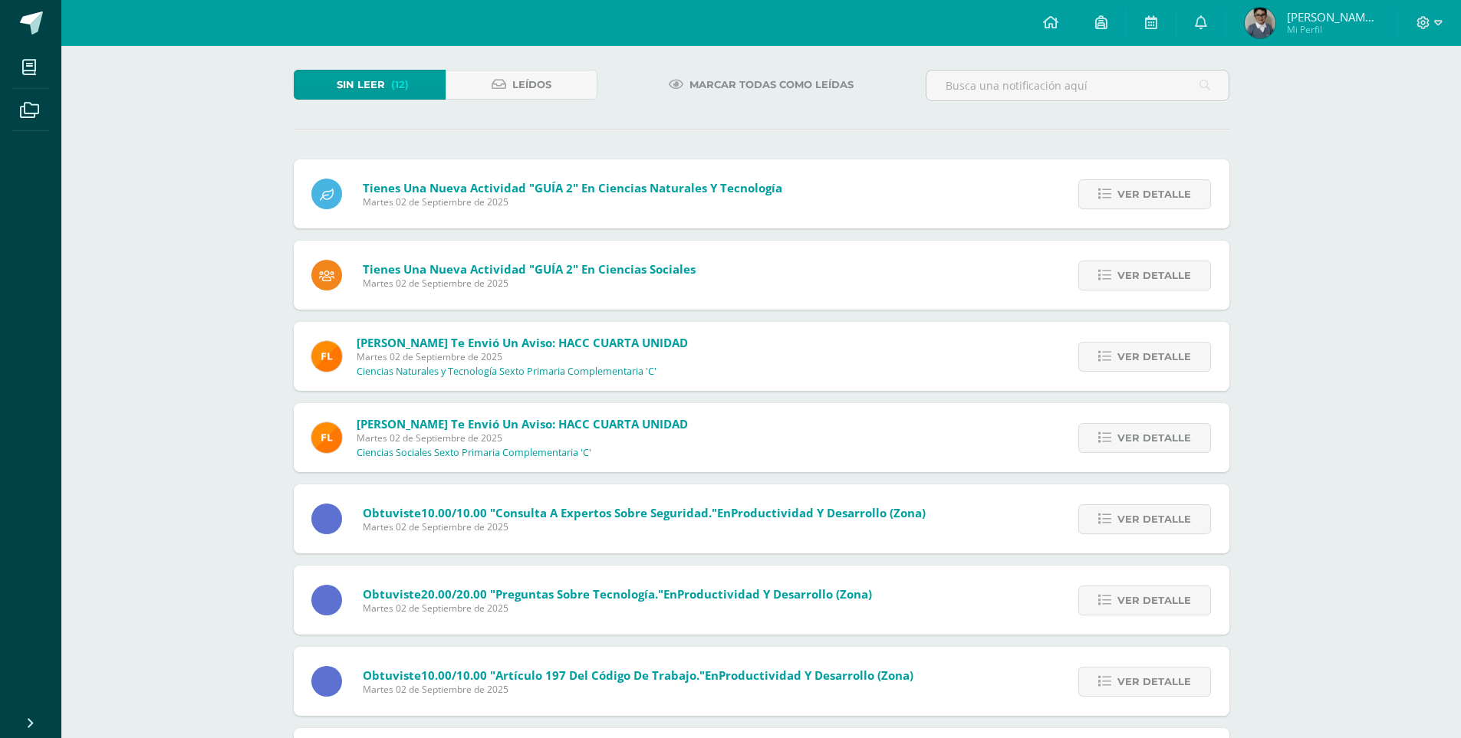
click at [1096, 199] on link "Ver detalle" at bounding box center [1144, 194] width 133 height 30
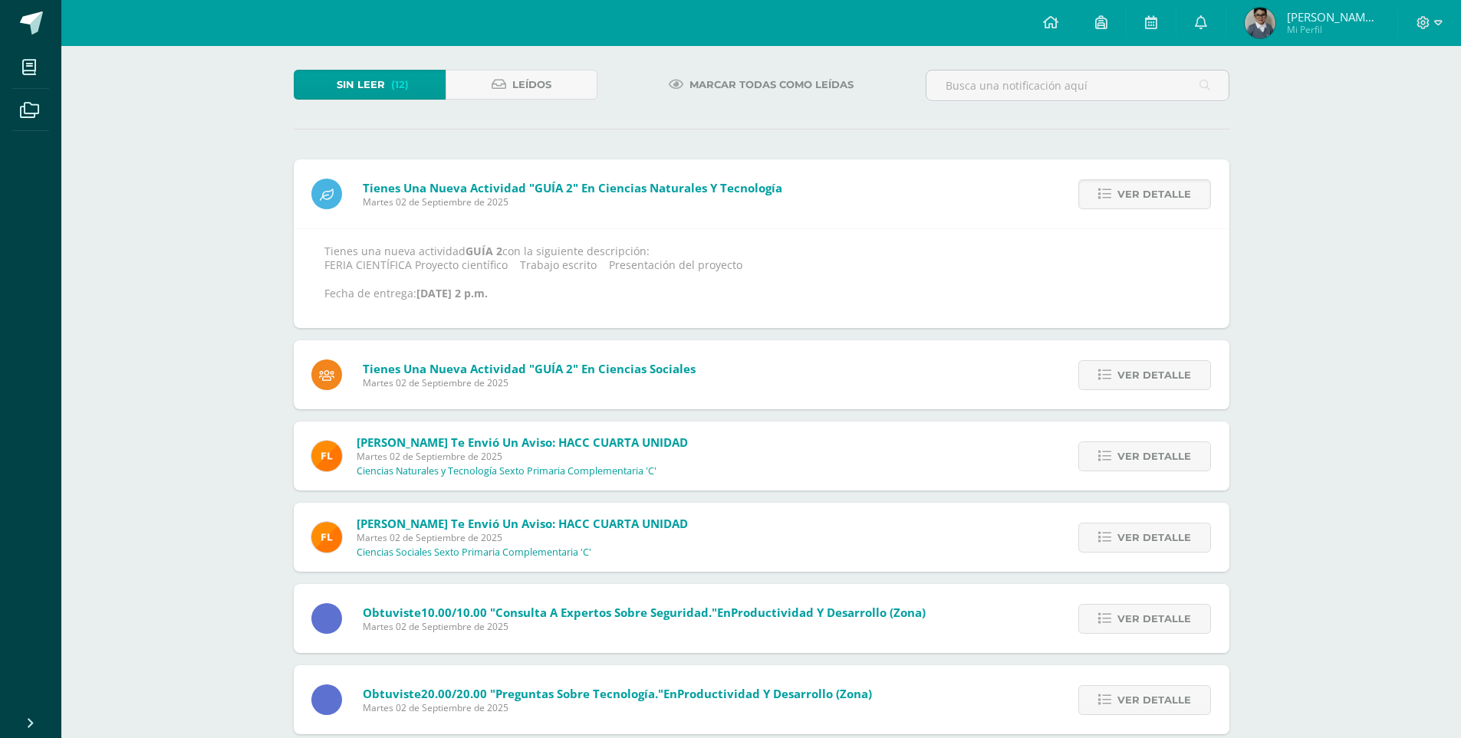
click at [1096, 199] on link "Ver detalle" at bounding box center [1144, 194] width 133 height 30
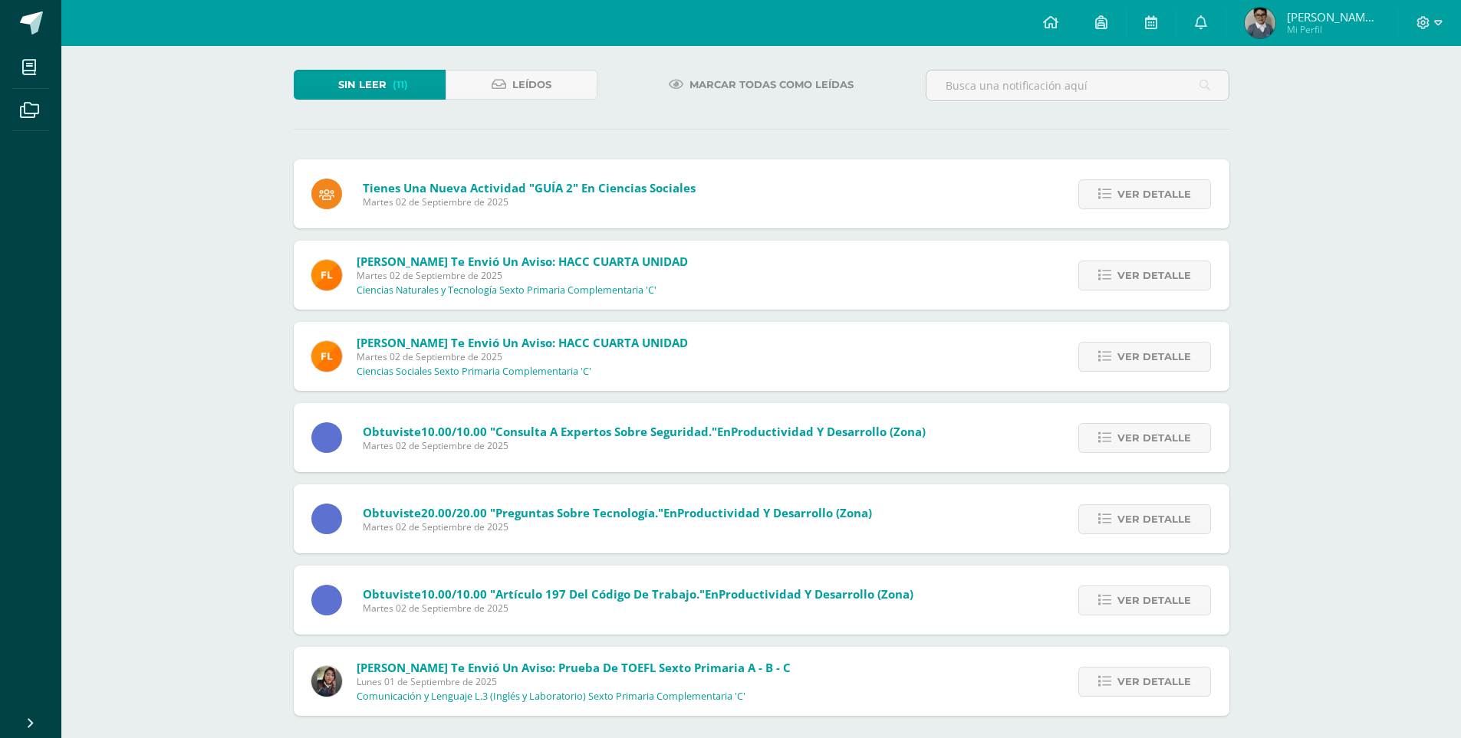
click at [1096, 199] on link "Ver detalle" at bounding box center [1144, 194] width 133 height 30
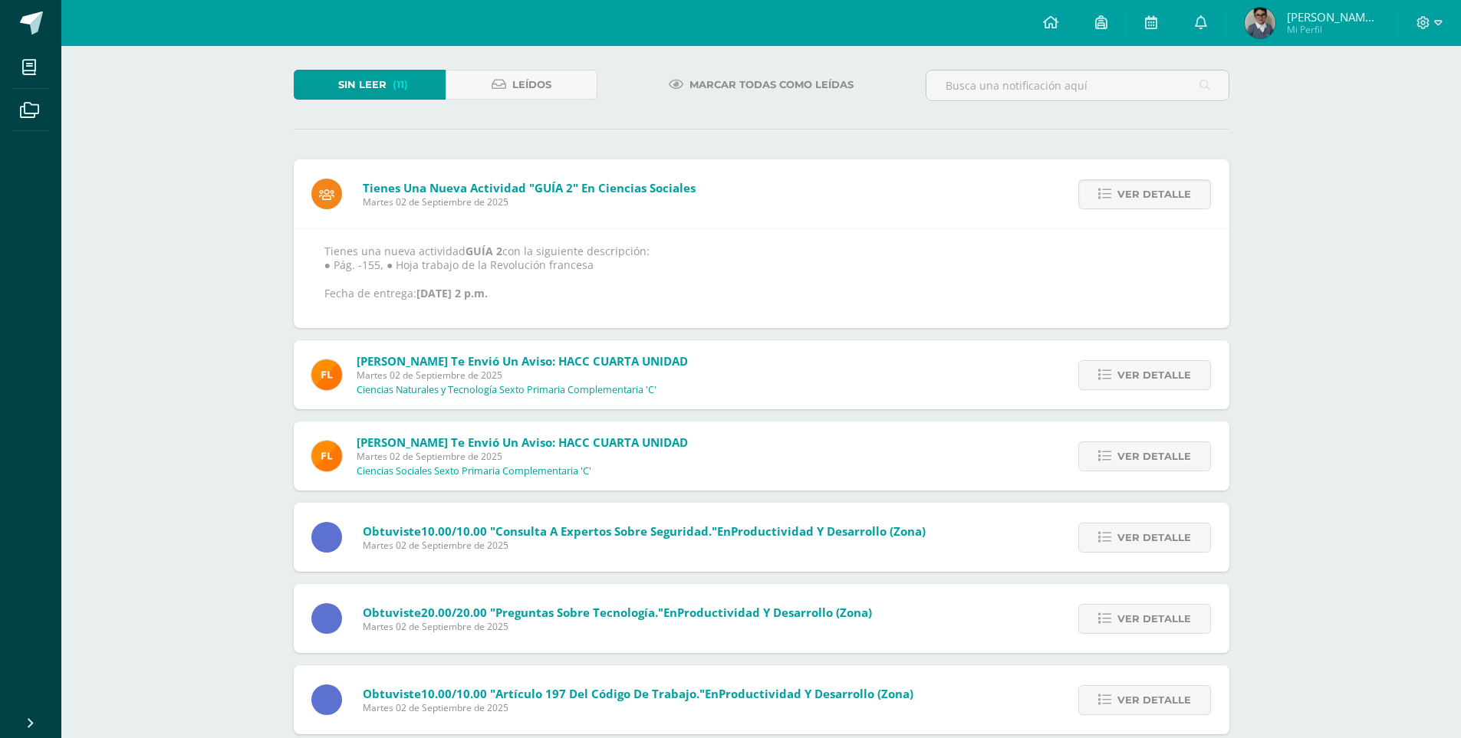
click at [1096, 199] on link "Ver detalle" at bounding box center [1144, 194] width 133 height 30
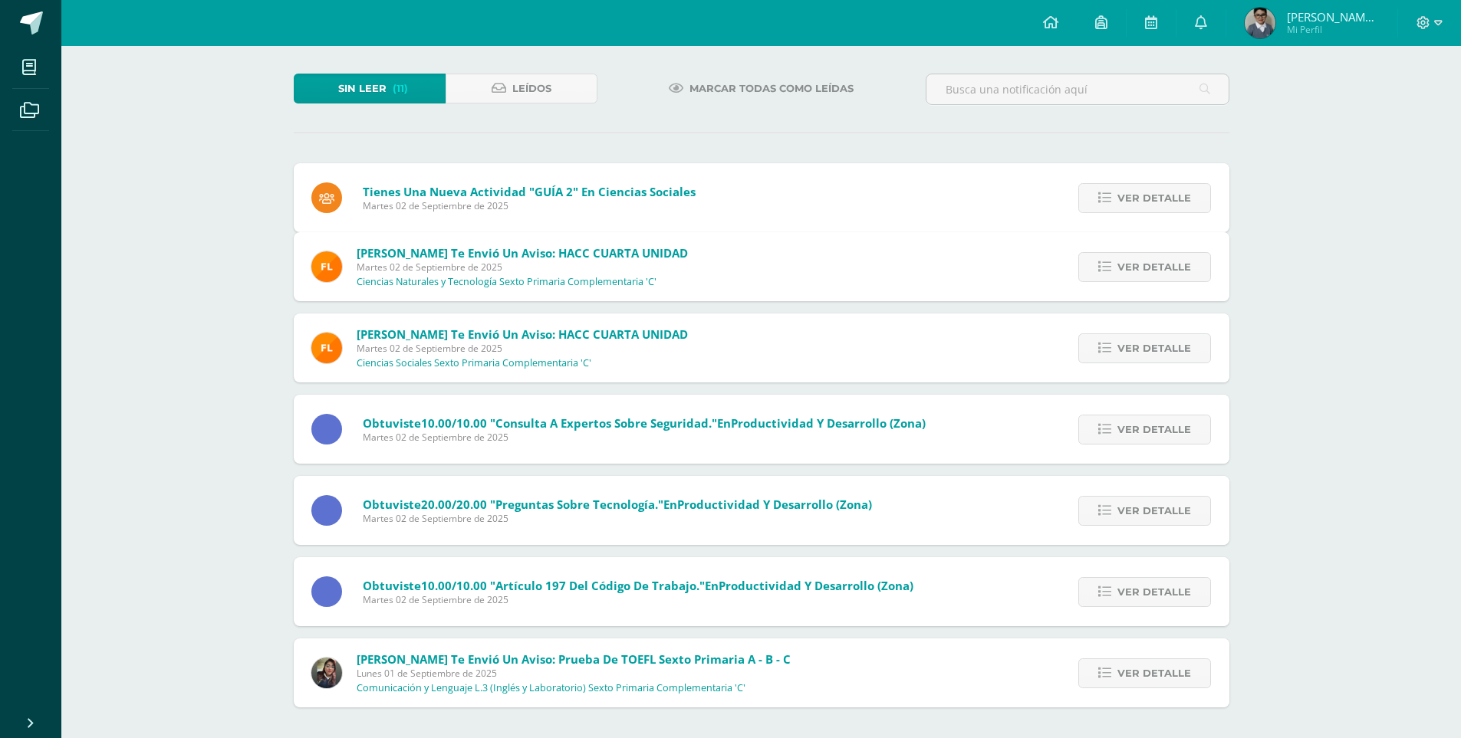
scroll to position [4, 0]
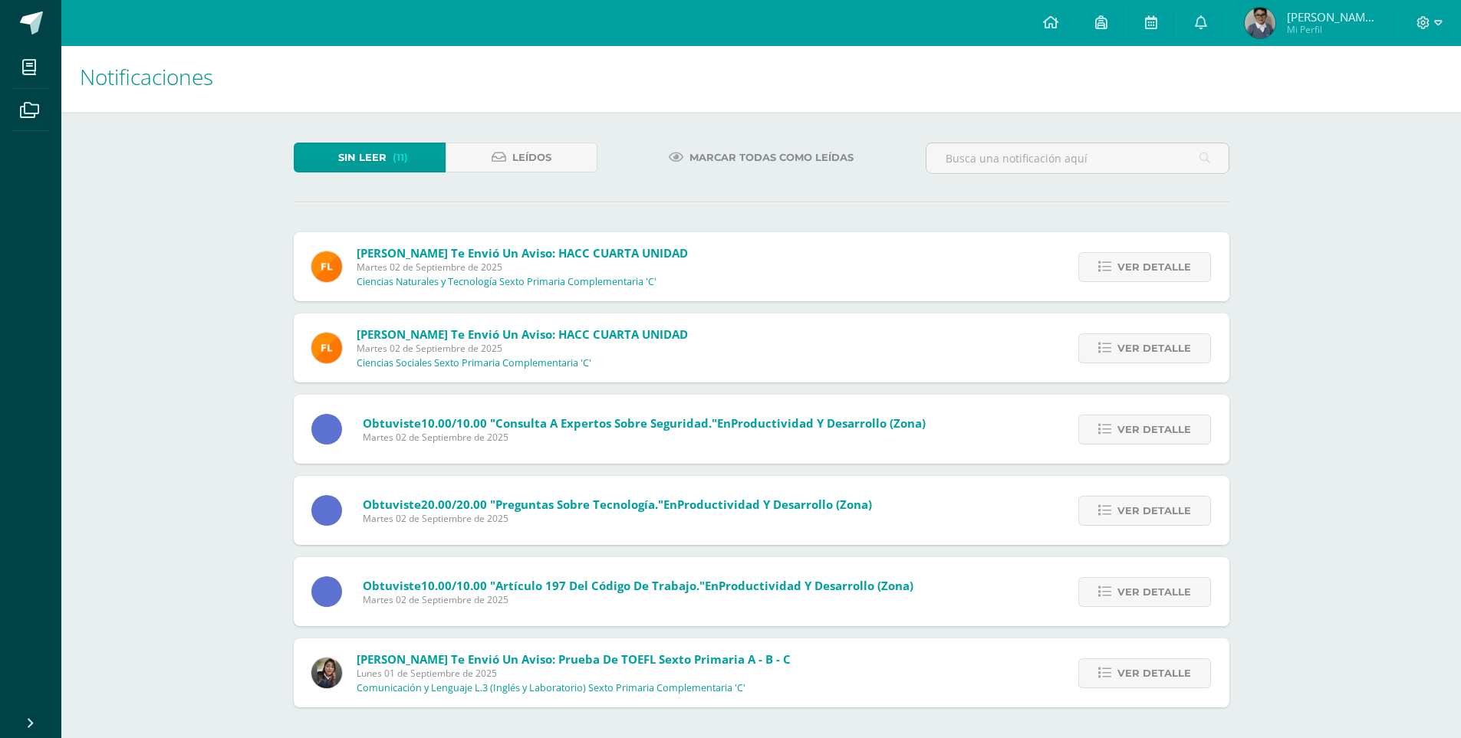
click at [1096, 199] on div "Sin leer (11) Leídos Marcar todas como leídas Tienes una nueva actividad "GUÍA …" at bounding box center [761, 425] width 997 height 626
click at [1096, 199] on div "Sin leer (10) Leídos Marcar todas como leídas Flor Girón te envió un aviso: HAC…" at bounding box center [761, 425] width 997 height 626
click at [1104, 268] on icon at bounding box center [1104, 267] width 13 height 13
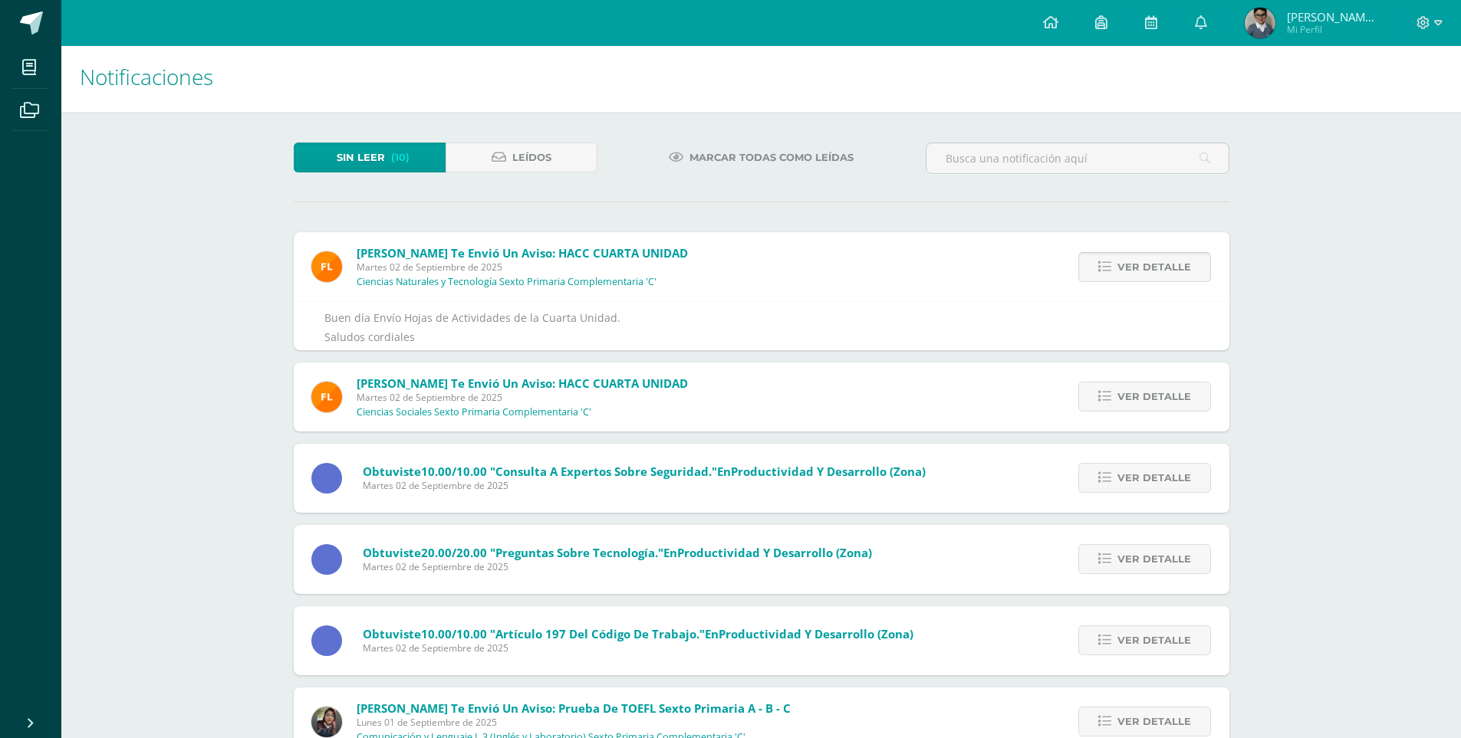
scroll to position [77, 0]
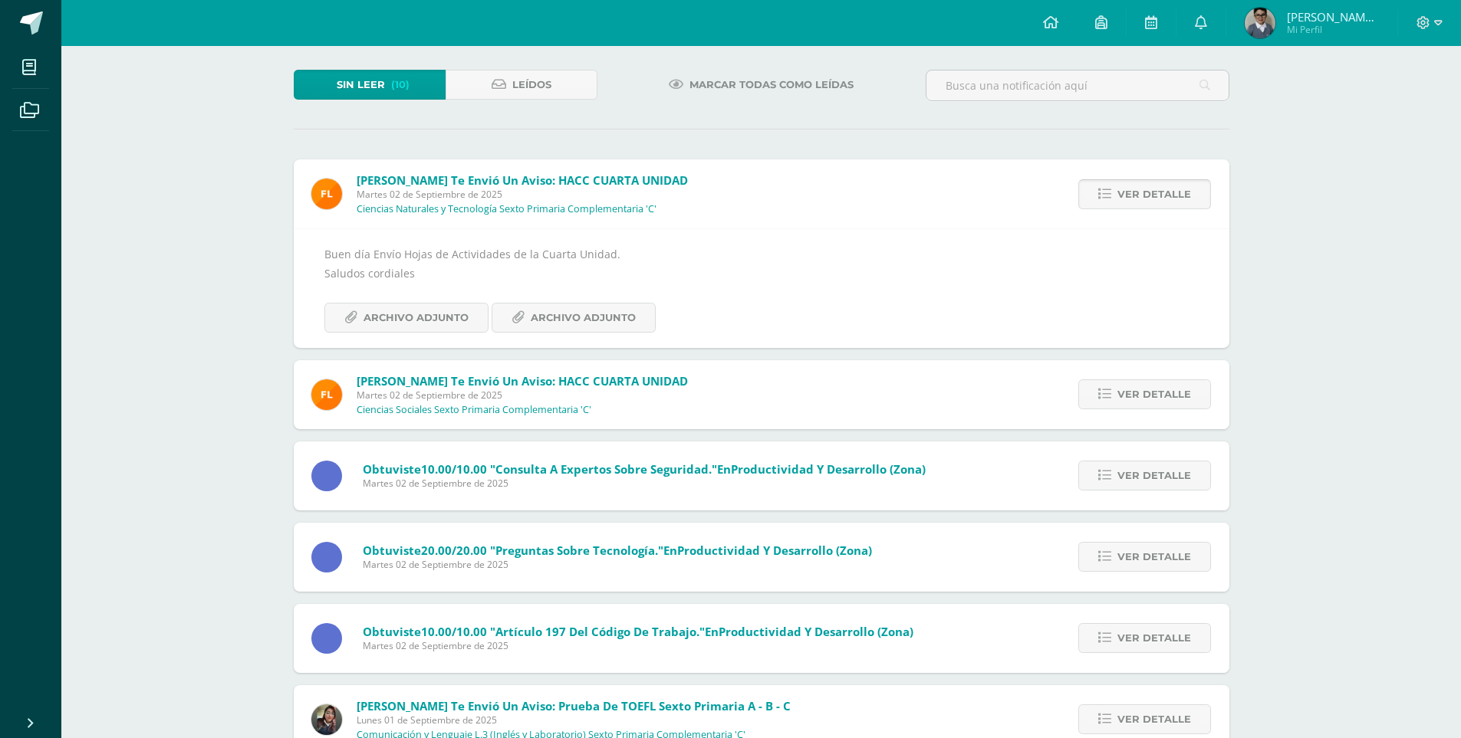
click at [1113, 196] on link "Ver detalle" at bounding box center [1144, 194] width 133 height 30
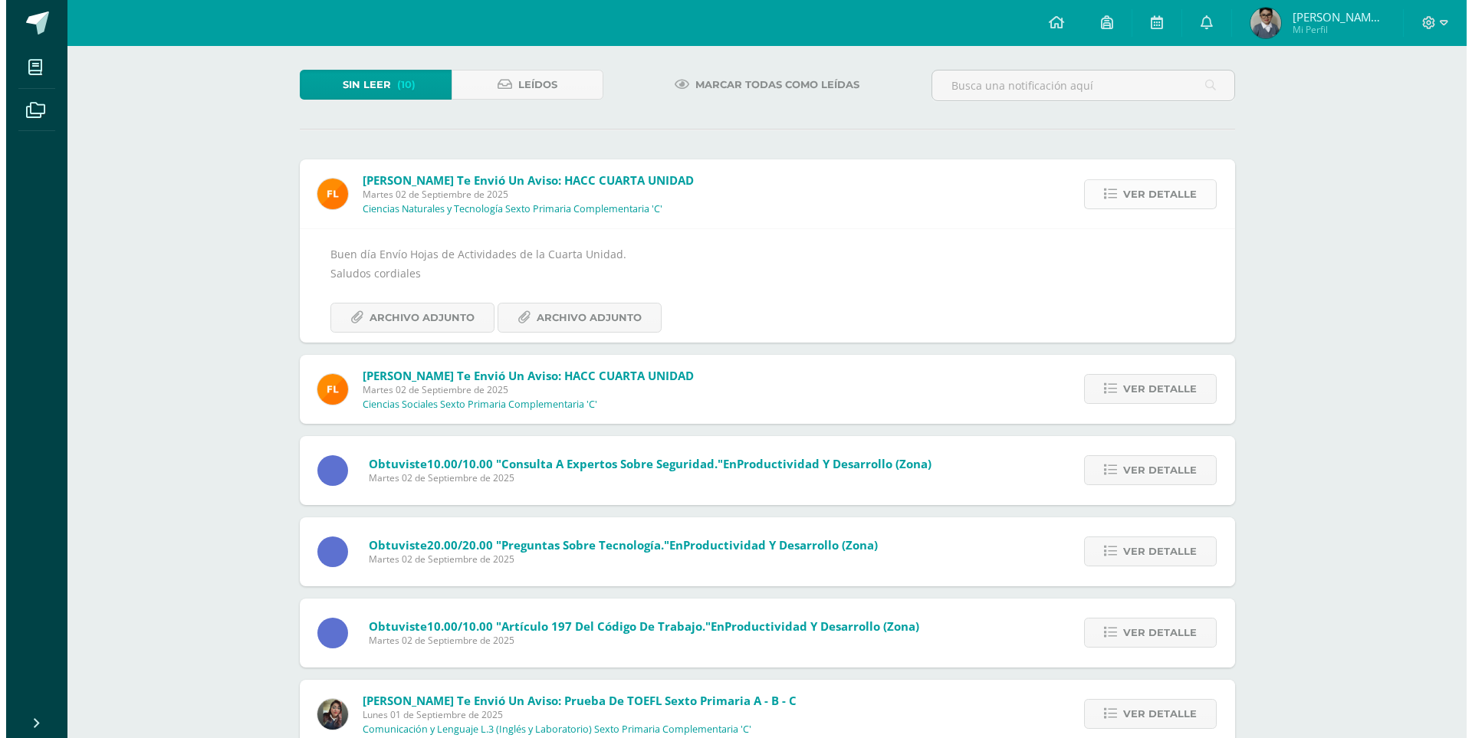
scroll to position [0, 0]
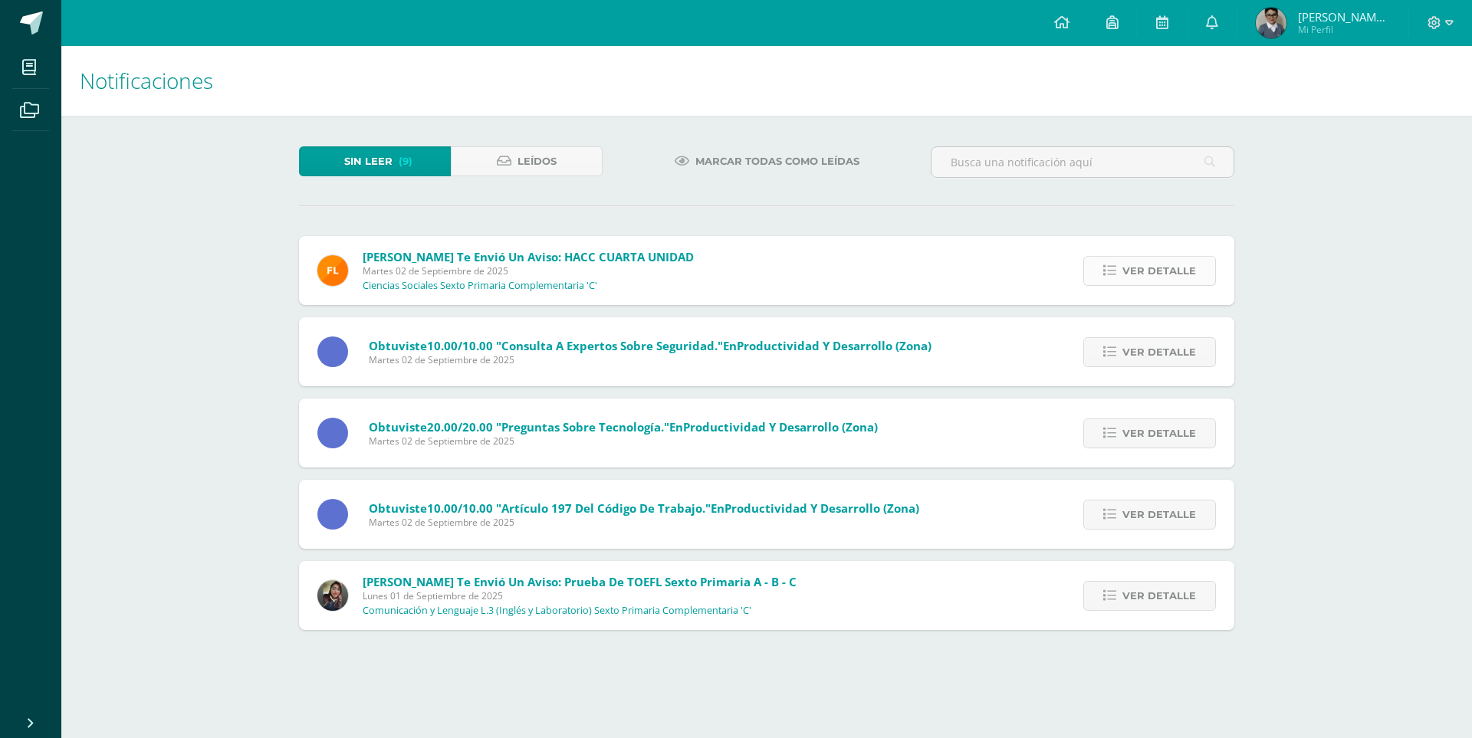
click at [1113, 276] on icon at bounding box center [1109, 271] width 13 height 13
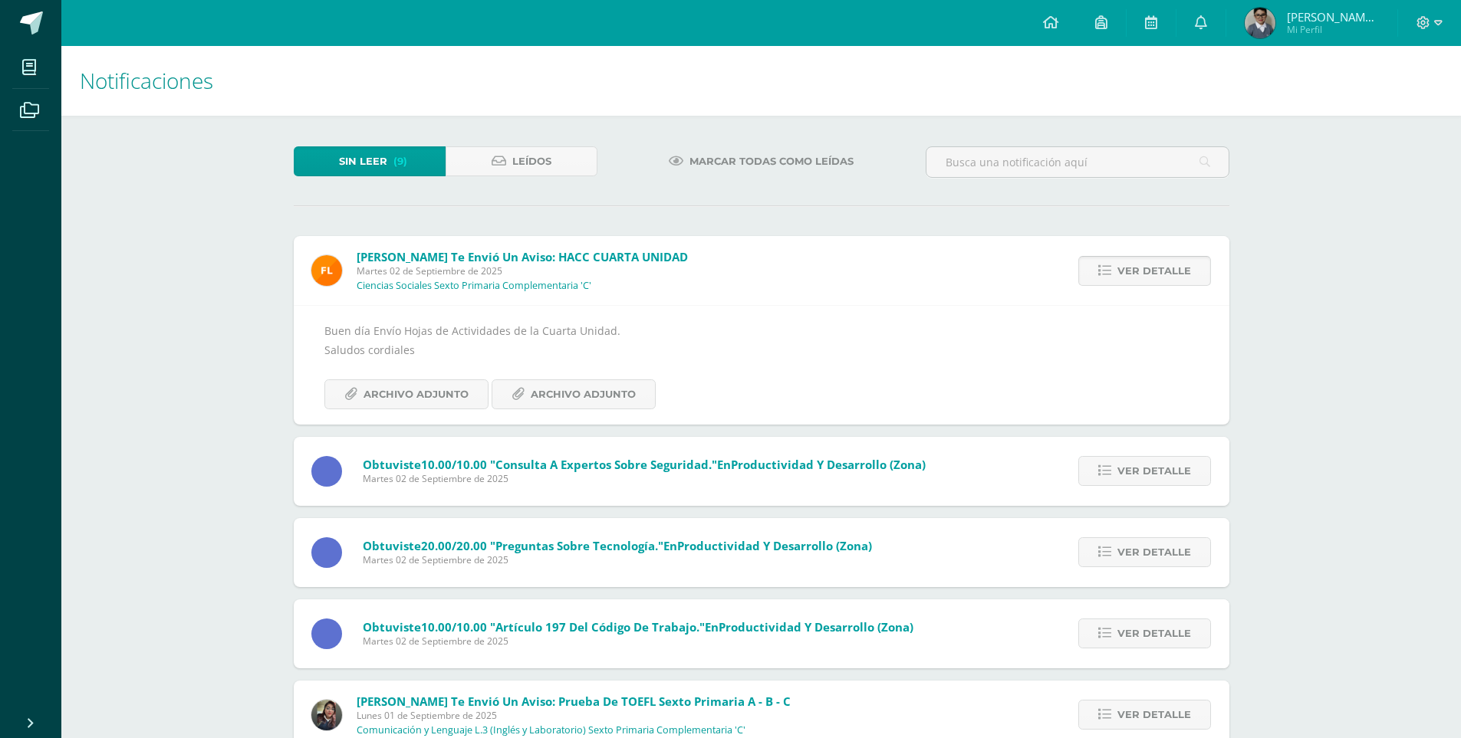
click at [1113, 276] on link "Ver detalle" at bounding box center [1144, 271] width 133 height 30
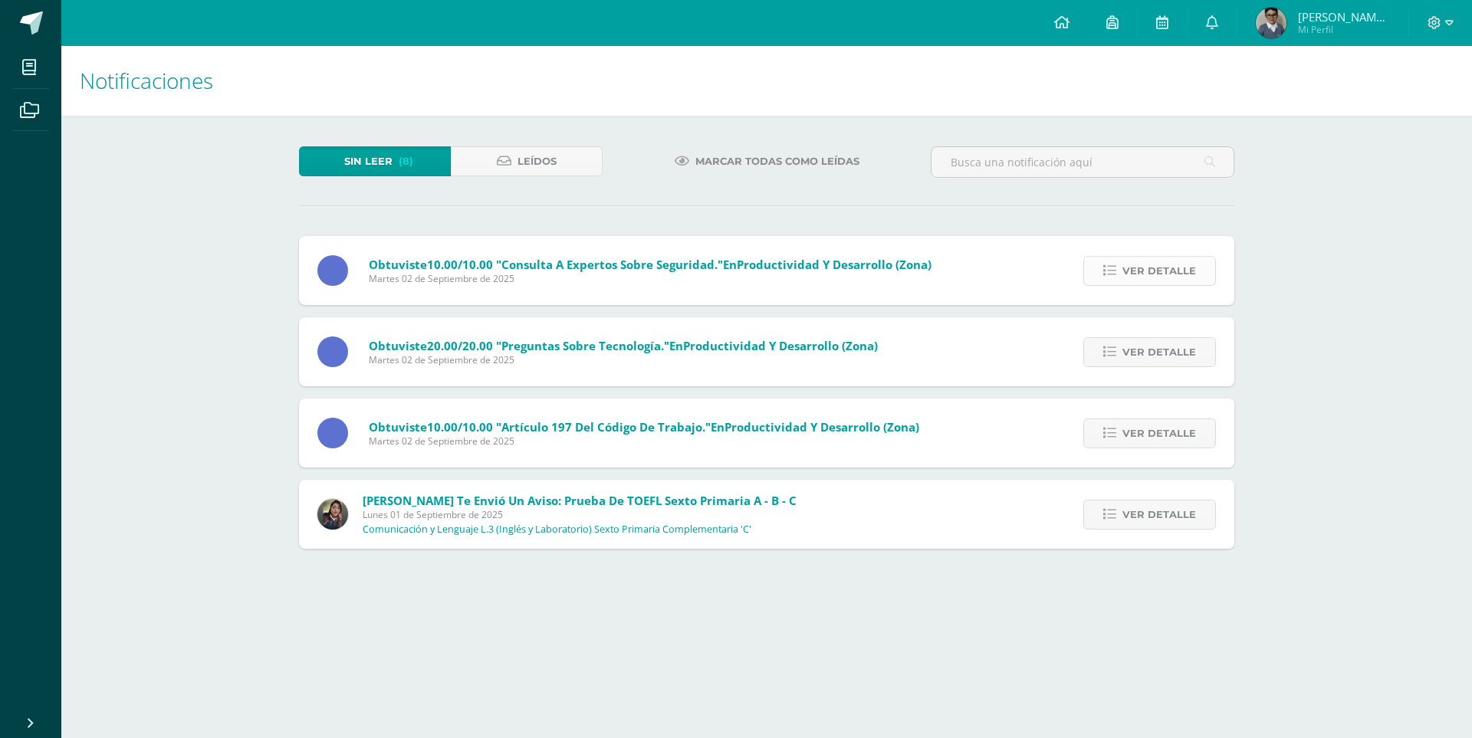
click at [1127, 271] on span "Ver detalle" at bounding box center [1159, 271] width 74 height 28
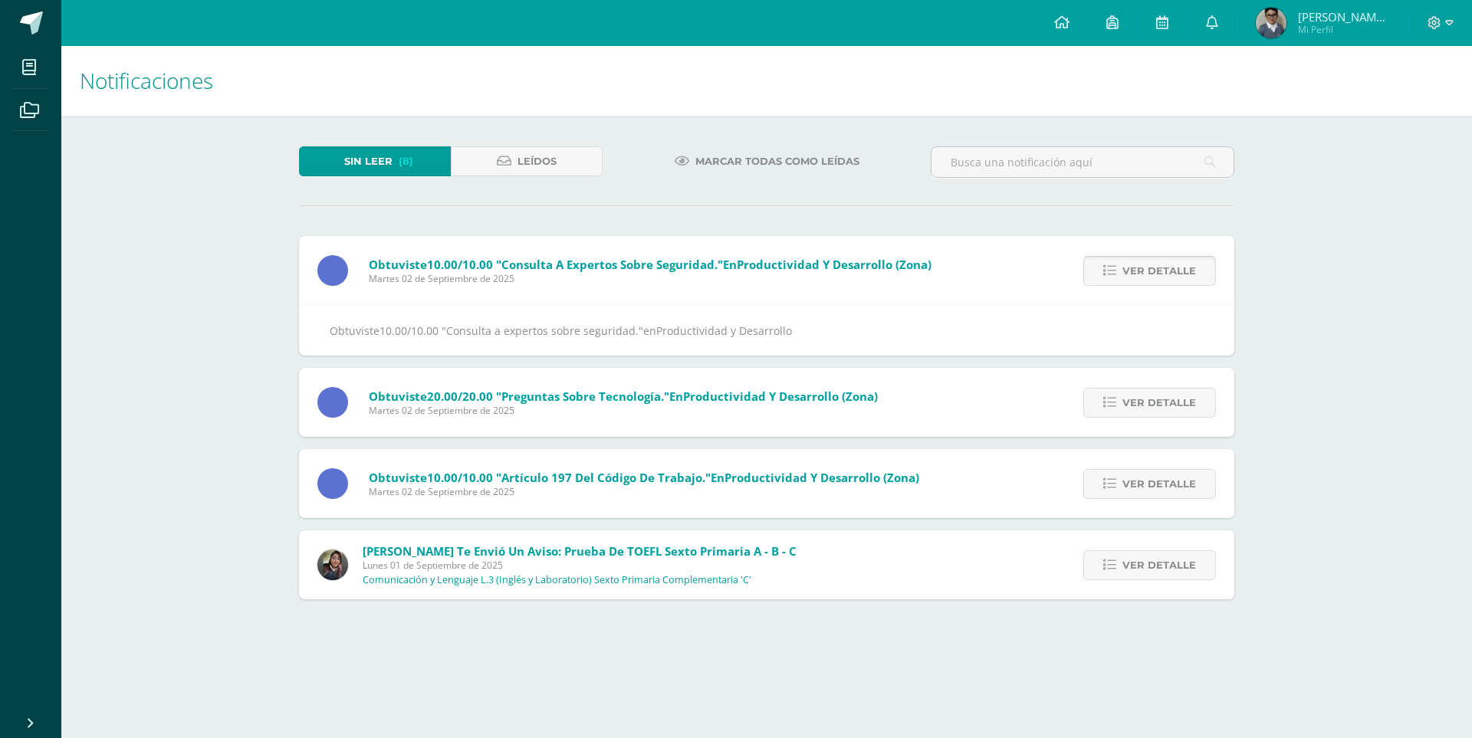
click at [1127, 271] on span "Ver detalle" at bounding box center [1159, 271] width 74 height 28
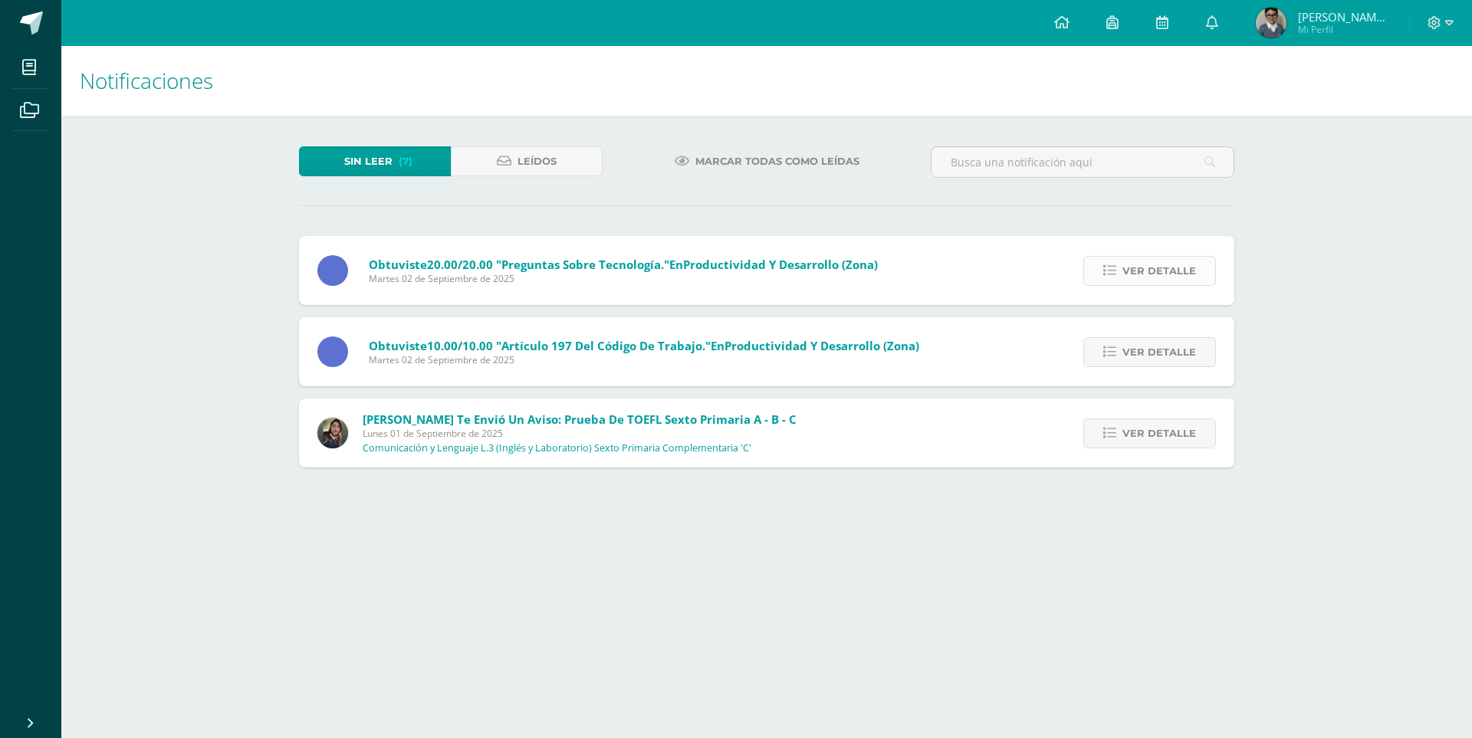
click at [1142, 269] on span "Ver detalle" at bounding box center [1159, 271] width 74 height 28
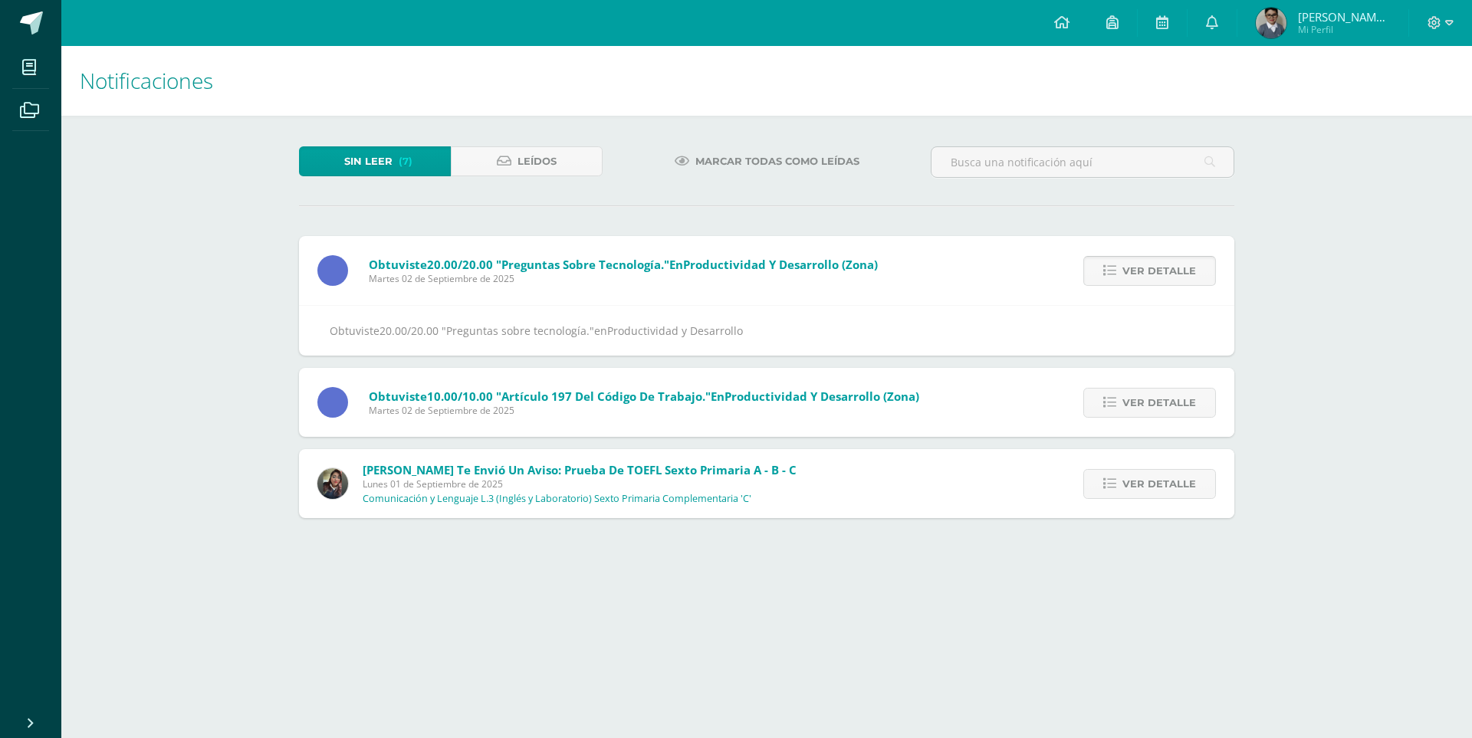
click at [1142, 269] on span "Ver detalle" at bounding box center [1159, 271] width 74 height 28
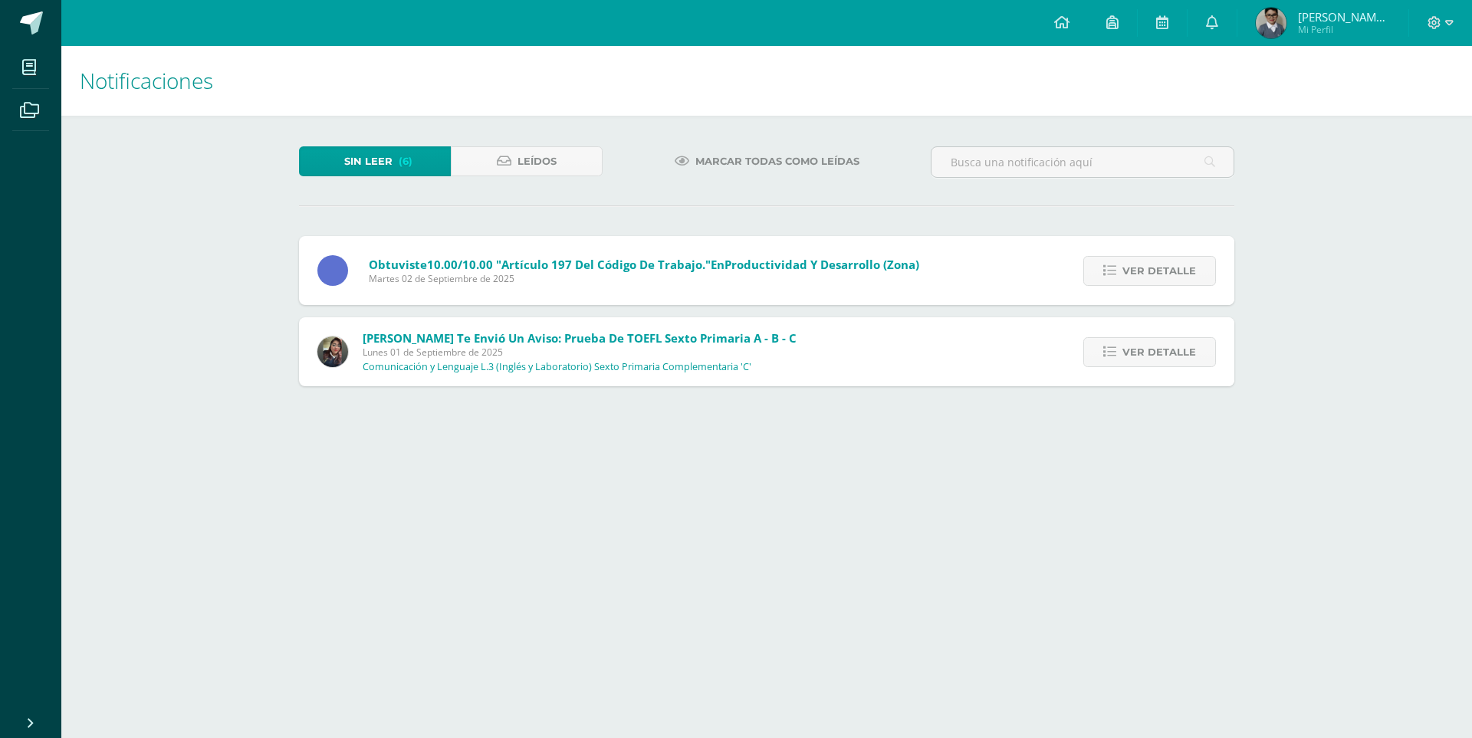
click at [1142, 269] on span "Ver detalle" at bounding box center [1159, 271] width 74 height 28
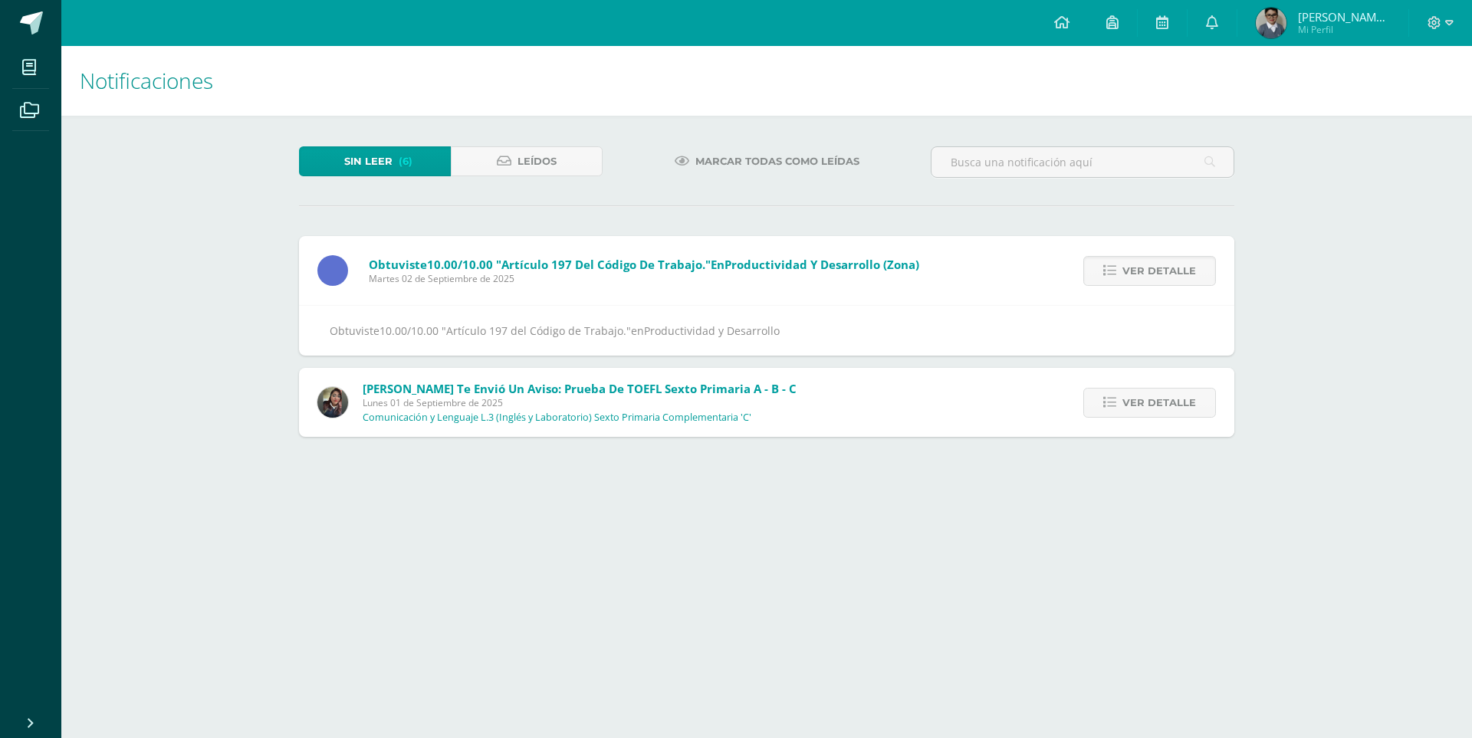
click at [1142, 269] on span "Ver detalle" at bounding box center [1159, 271] width 74 height 28
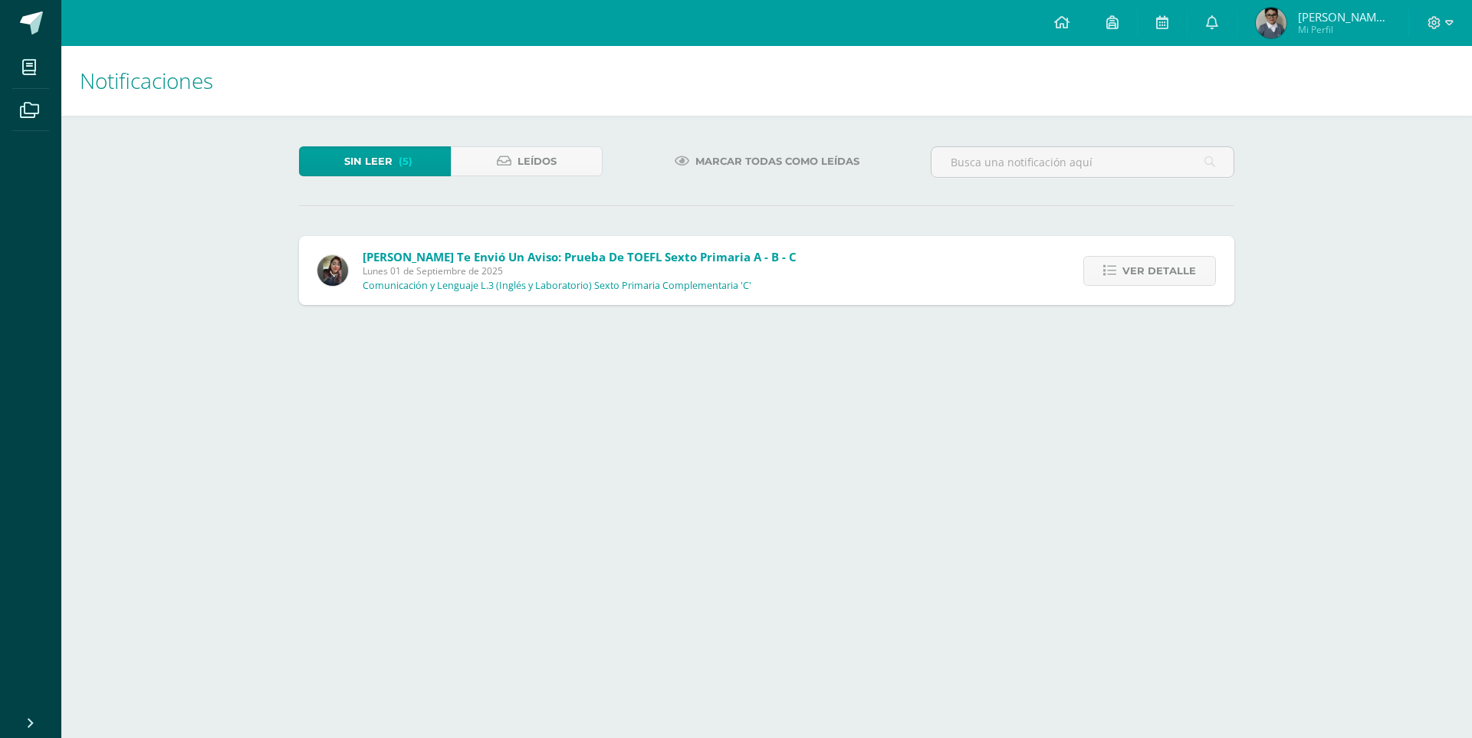
click at [1142, 269] on span "Ver detalle" at bounding box center [1159, 271] width 74 height 28
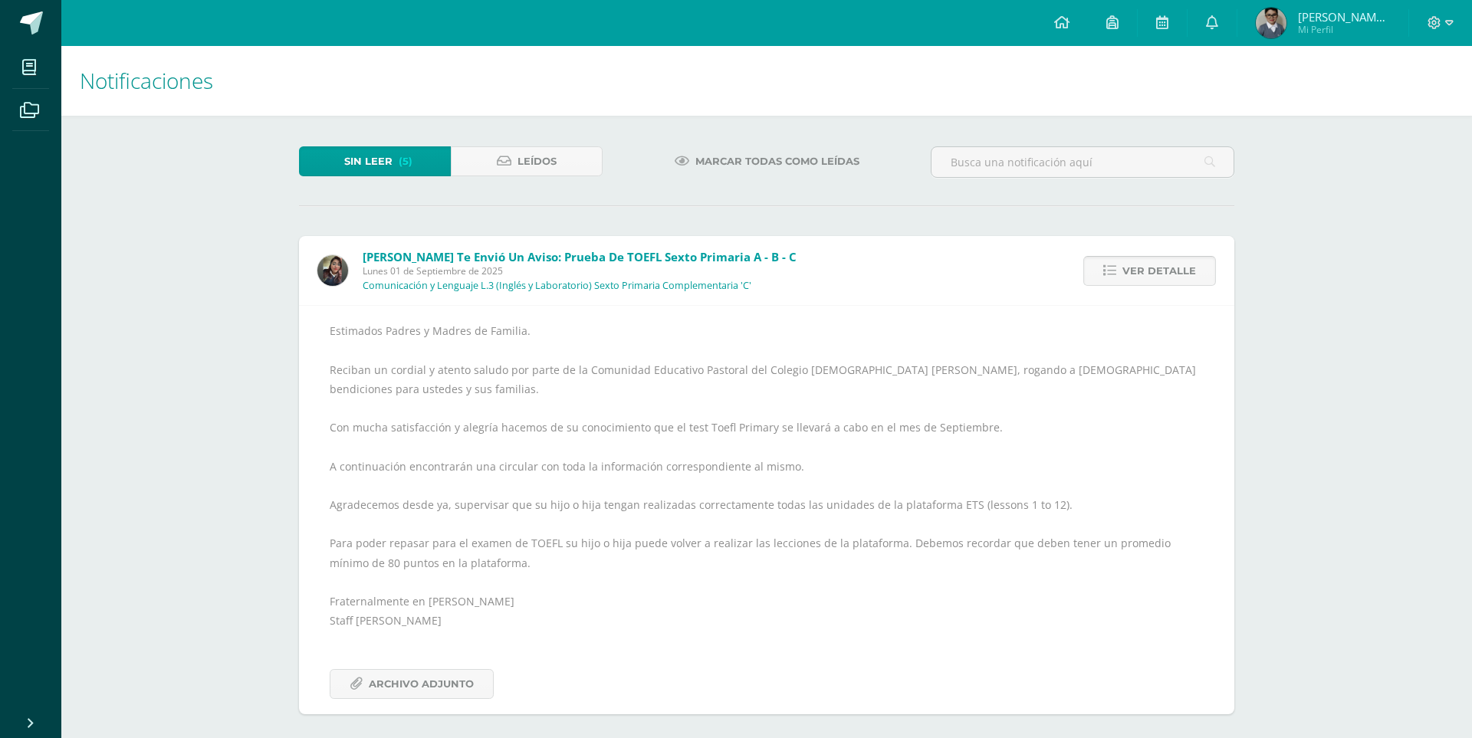
click at [1121, 279] on link "Ver detalle" at bounding box center [1149, 271] width 133 height 30
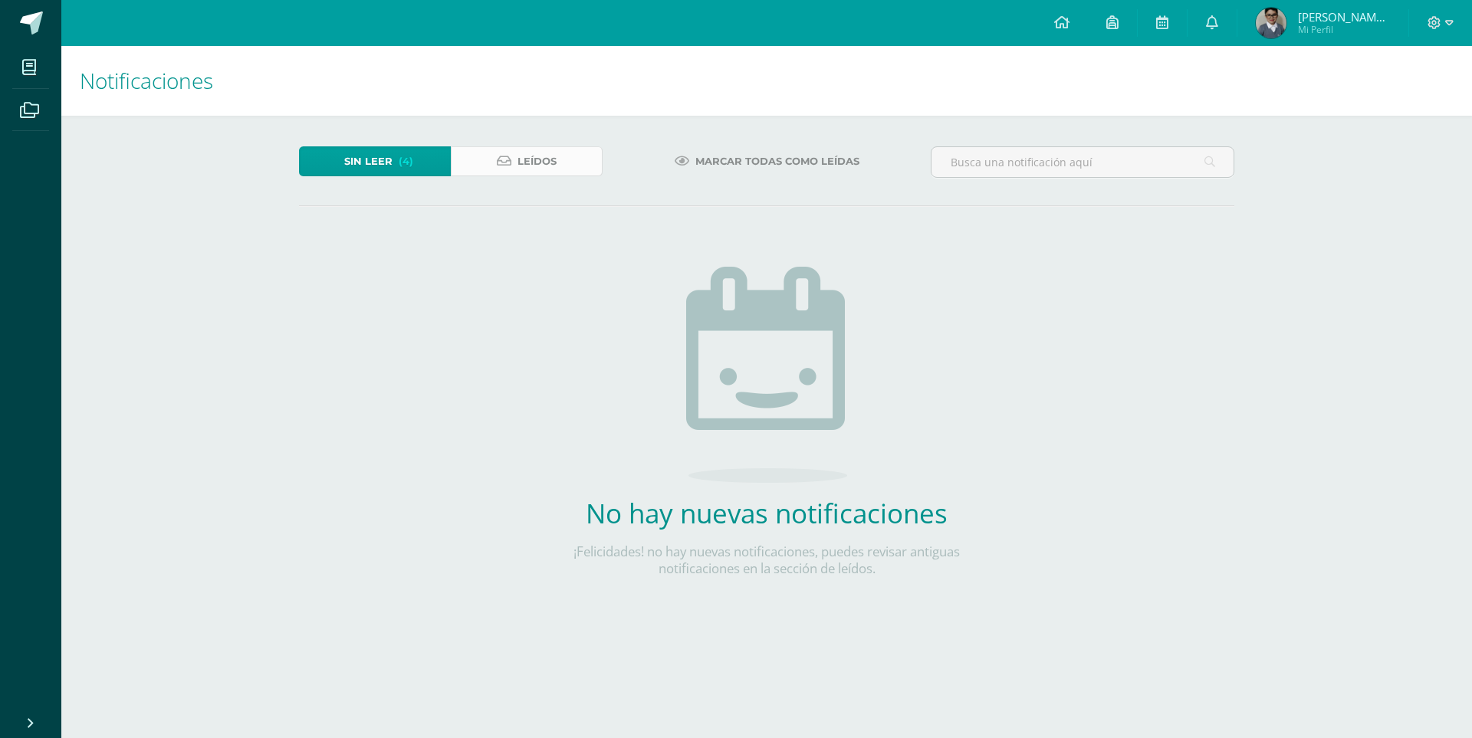
click at [521, 163] on span "Leídos" at bounding box center [537, 161] width 39 height 28
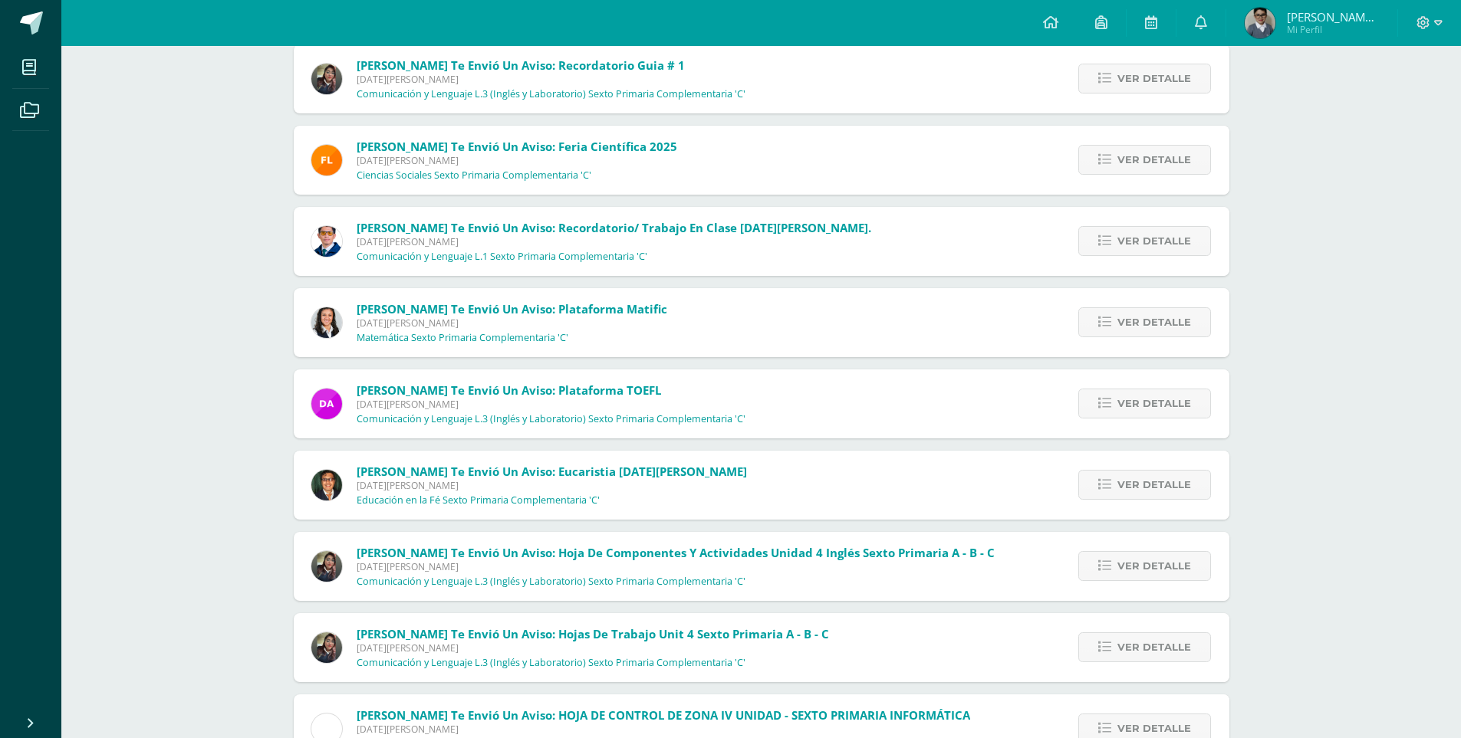
scroll to position [8898, 0]
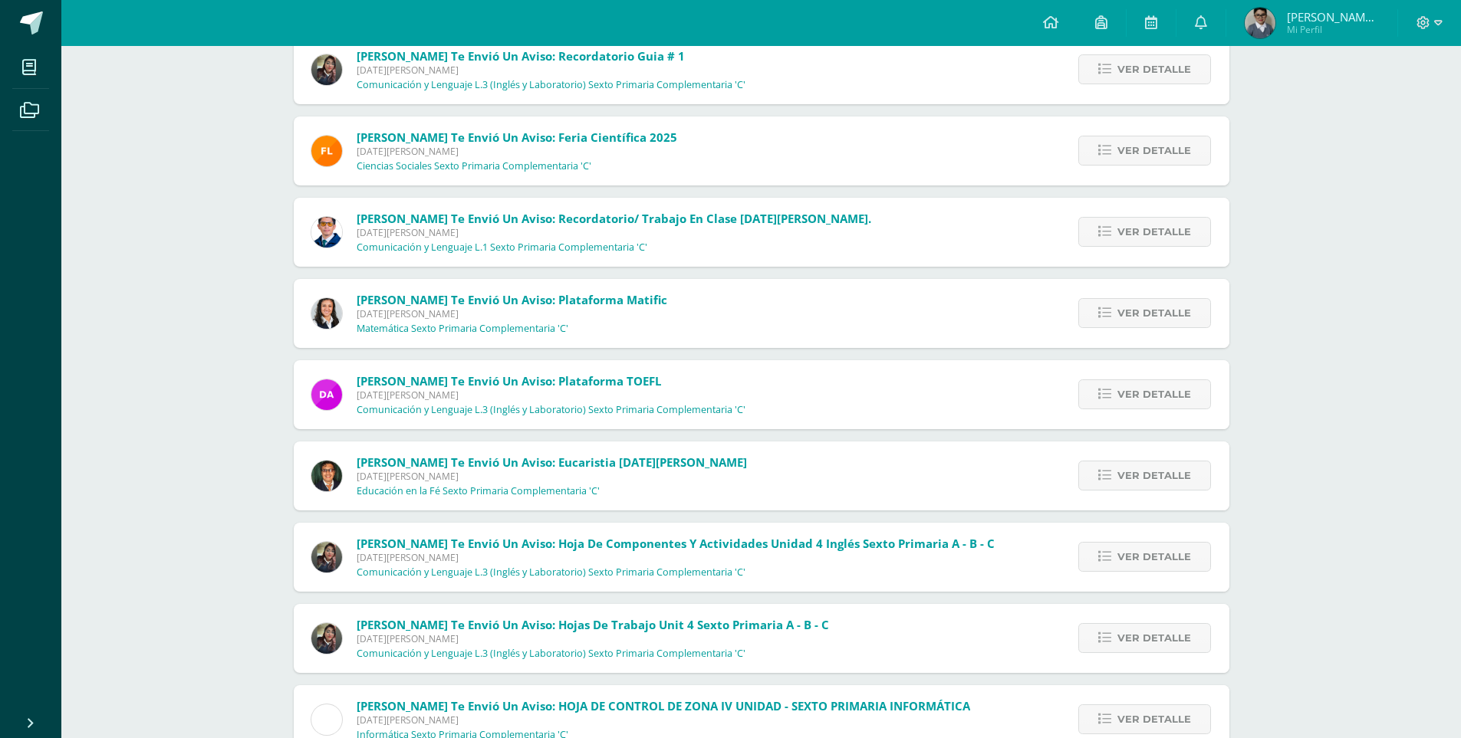
click at [686, 556] on span "[DATE][PERSON_NAME]" at bounding box center [676, 557] width 638 height 13
click at [1136, 559] on span "Ver detalle" at bounding box center [1154, 557] width 74 height 28
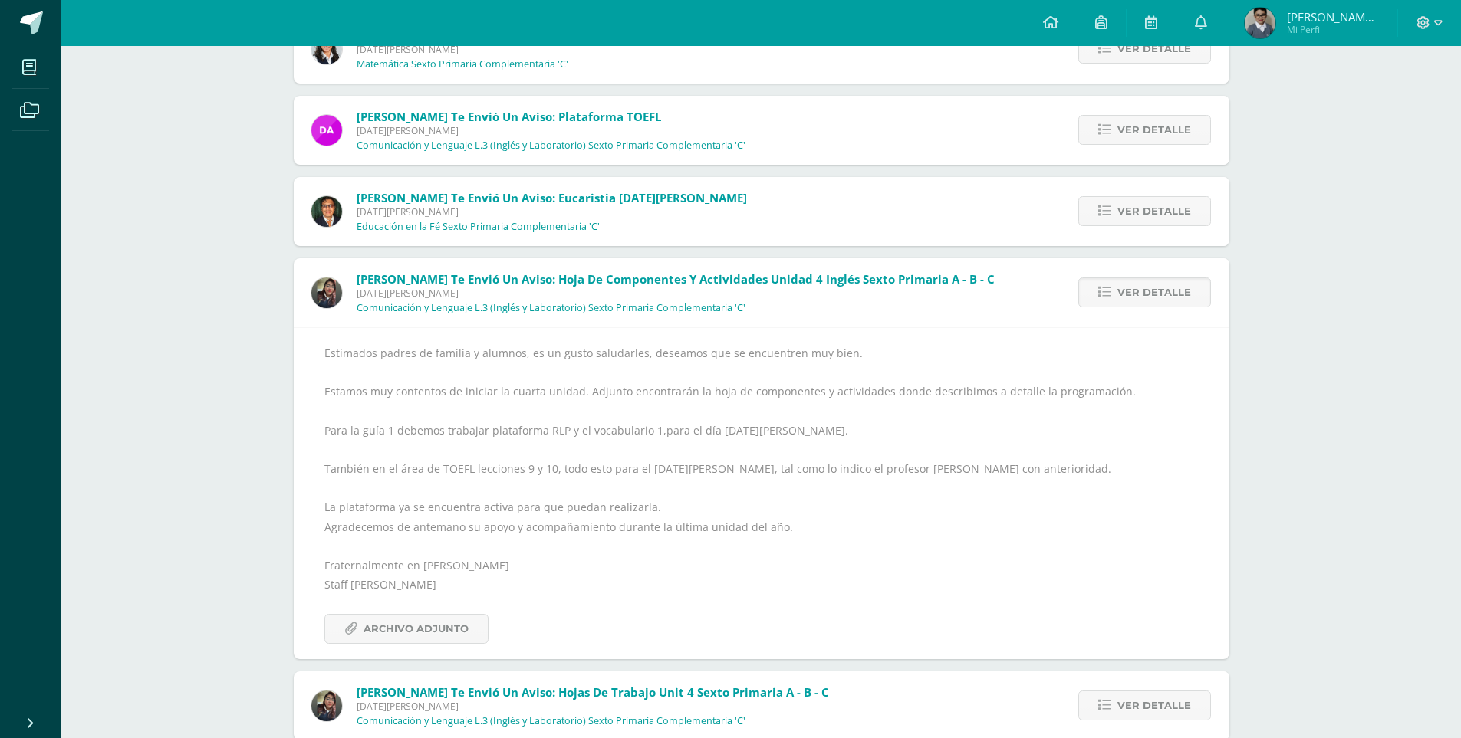
scroll to position [9205, 0]
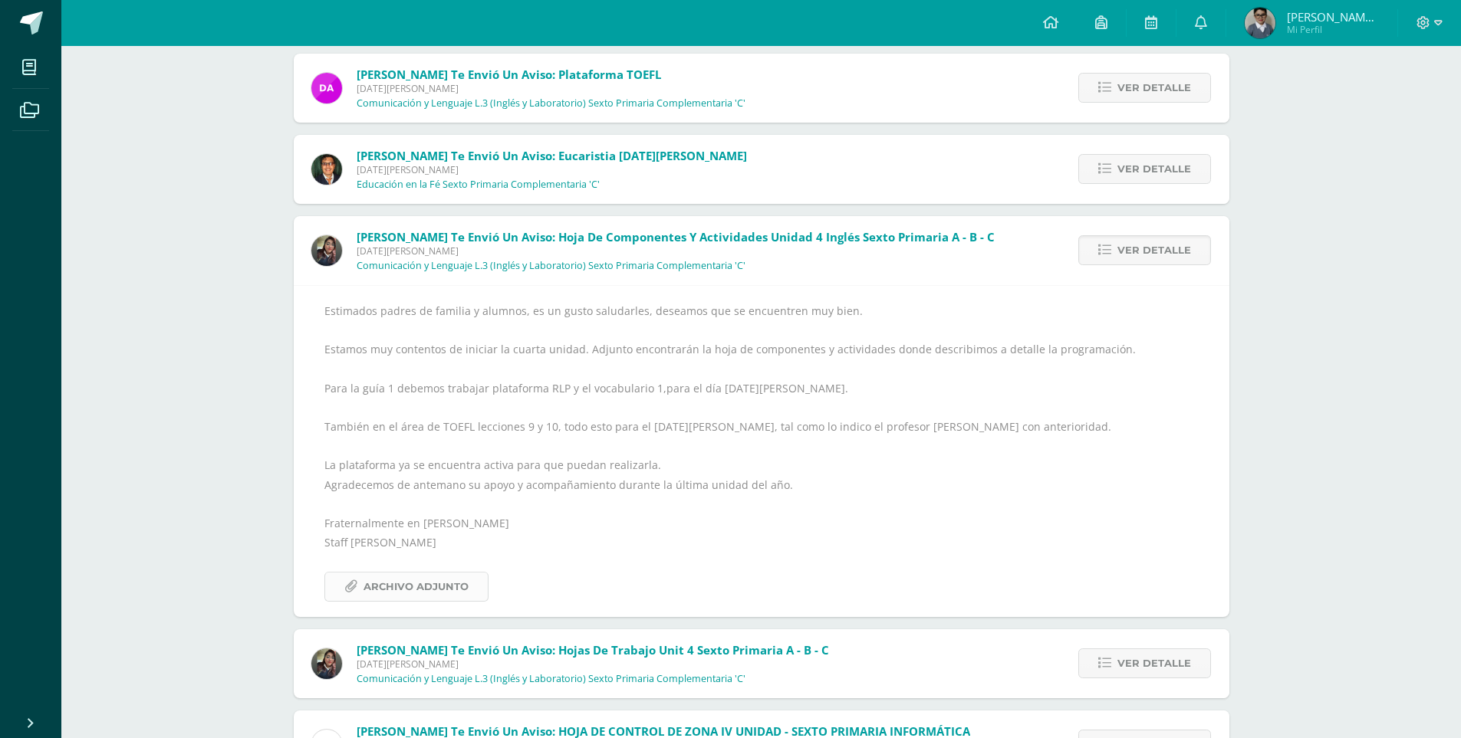
click at [409, 594] on span "Archivo Adjunto" at bounding box center [415, 587] width 105 height 28
